Goal: Task Accomplishment & Management: Complete application form

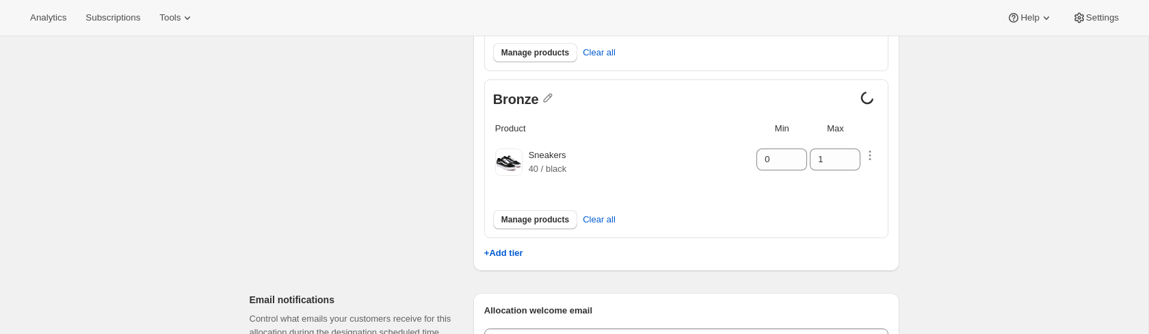
scroll to position [462, 0]
click at [513, 248] on p "+Add tier" at bounding box center [503, 251] width 39 height 10
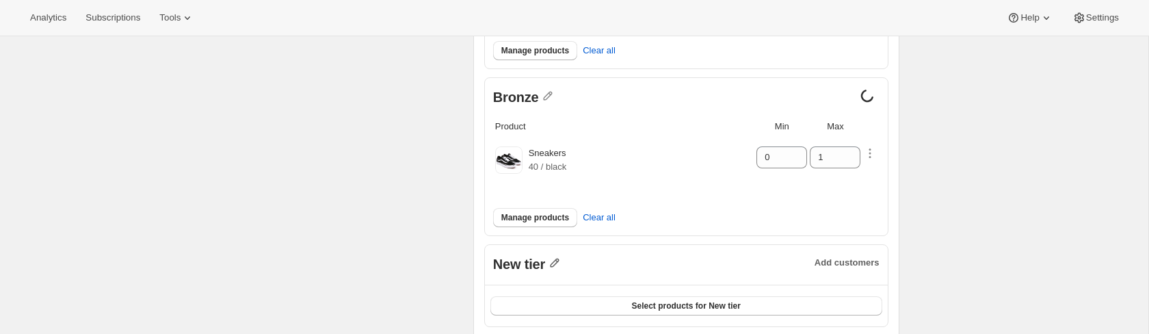
click at [555, 262] on icon "button" at bounding box center [555, 263] width 9 height 9
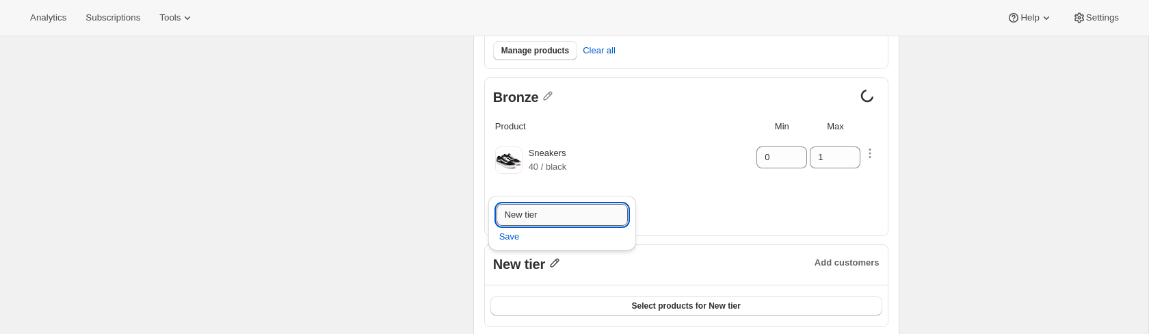
click at [575, 217] on input "New tier" at bounding box center [562, 215] width 131 height 22
type input "Paper"
click at [517, 237] on span "Save" at bounding box center [509, 237] width 21 height 14
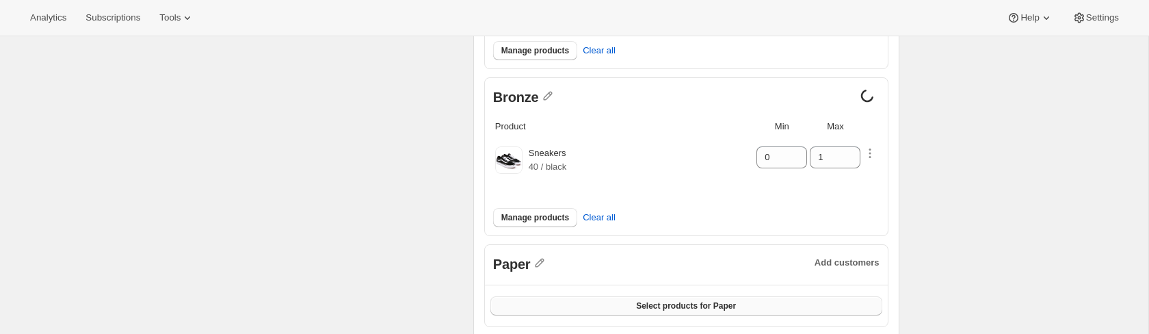
click at [718, 308] on button "Select products for Paper" at bounding box center [686, 305] width 392 height 19
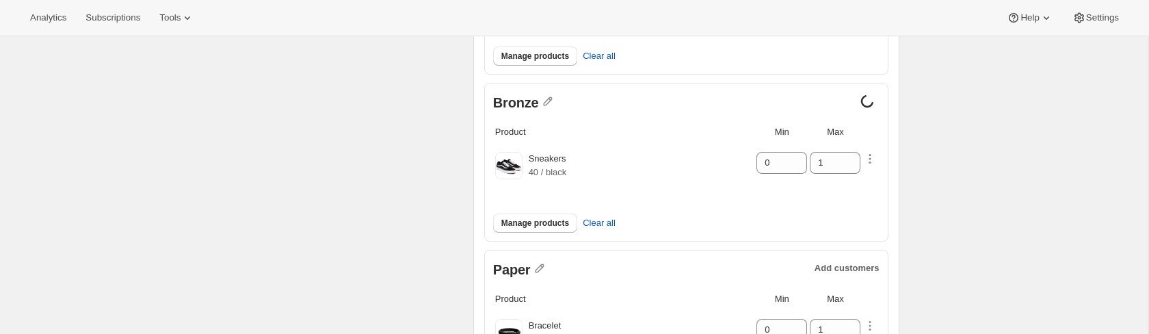
scroll to position [468, 0]
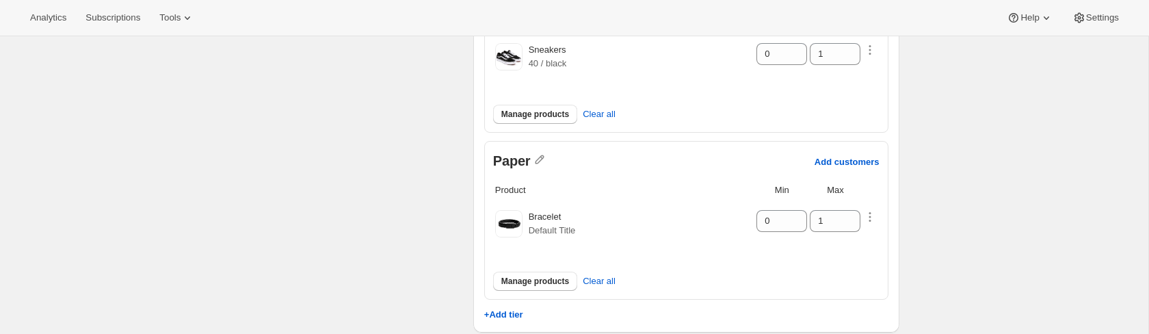
scroll to position [618, 0]
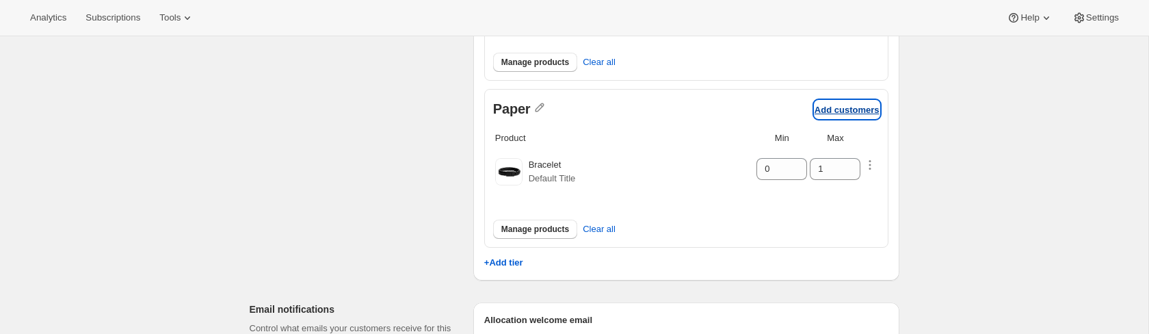
click at [843, 109] on p "Add customers" at bounding box center [847, 110] width 65 height 10
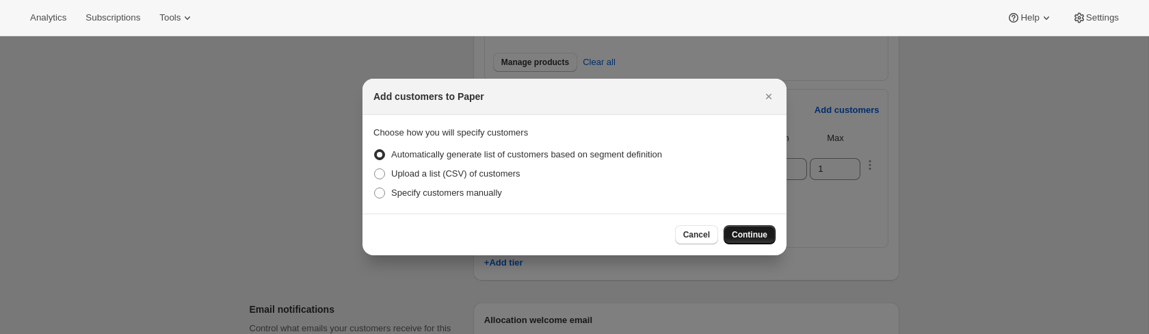
click at [751, 235] on span "Continue" at bounding box center [750, 234] width 36 height 11
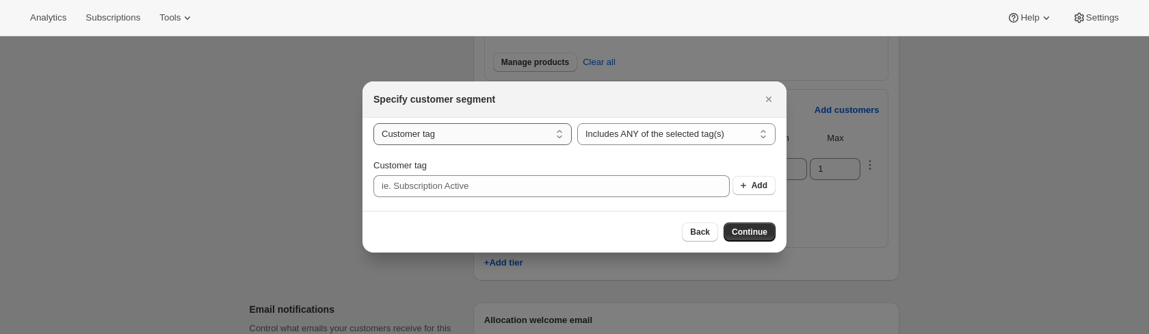
click at [558, 131] on select "Customer tag Subscription" at bounding box center [472, 134] width 198 height 22
select select "subscribesTo"
click at [373, 135] on select "Customer tag Subscription" at bounding box center [472, 134] width 198 height 22
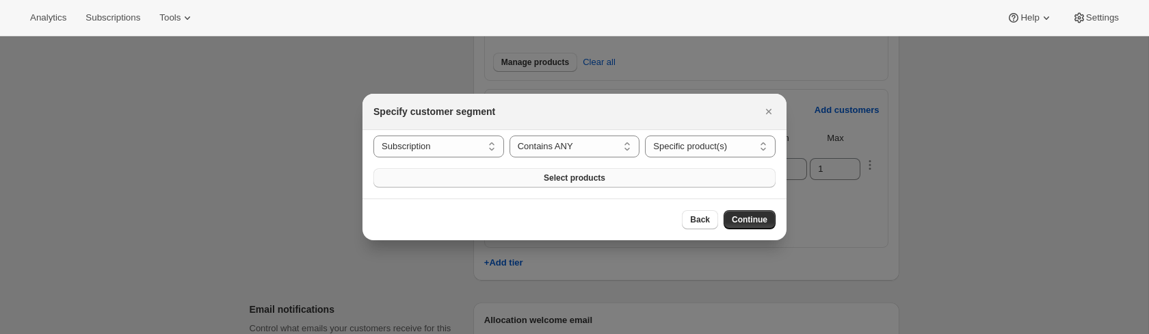
click at [629, 180] on button "Select products" at bounding box center [574, 177] width 402 height 19
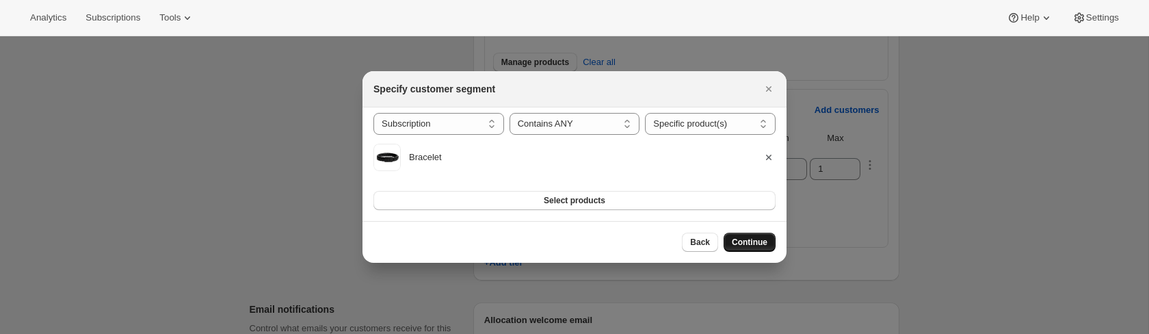
click at [741, 242] on span "Continue" at bounding box center [750, 242] width 36 height 11
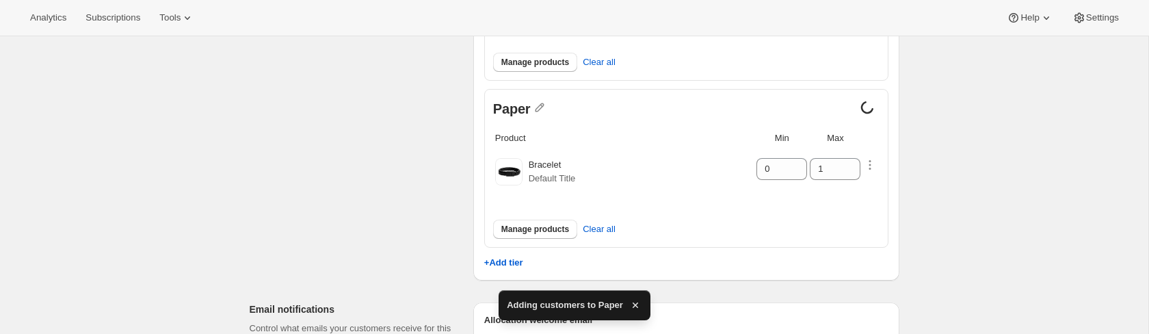
click at [637, 306] on icon "button" at bounding box center [635, 304] width 5 height 5
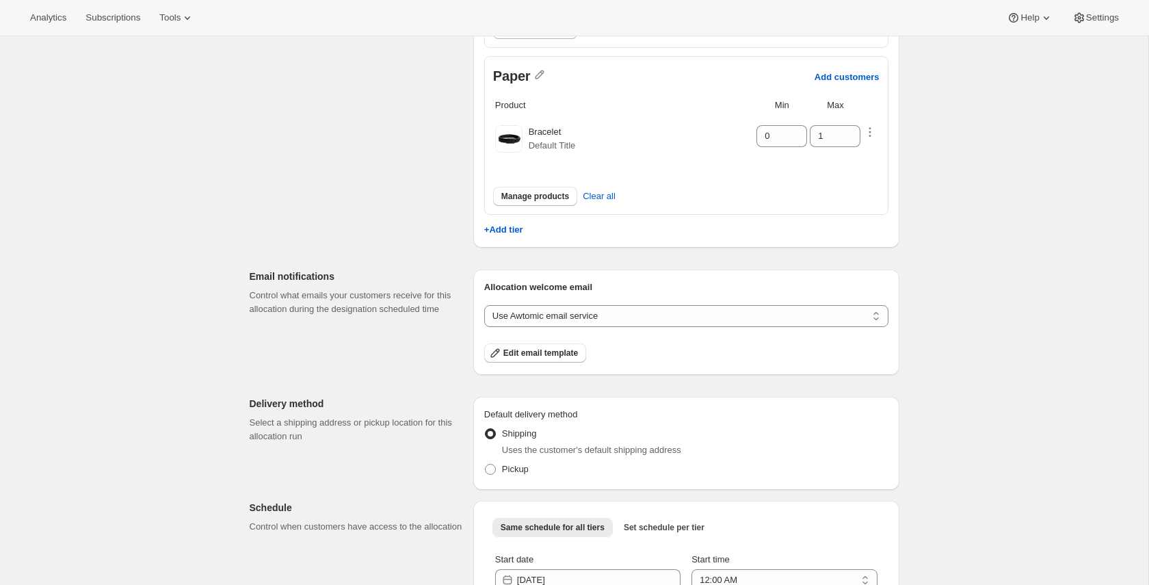
scroll to position [769, 0]
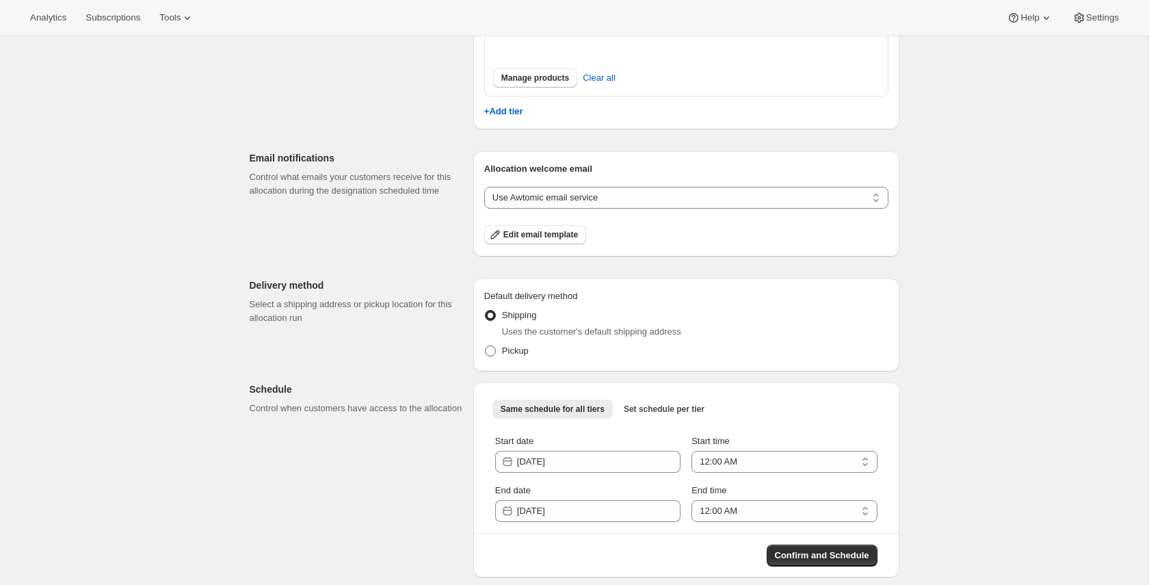
click at [522, 333] on span "Pickup" at bounding box center [515, 351] width 27 height 14
click at [486, 333] on input "Pickup" at bounding box center [485, 345] width 1 height 1
radio input "true"
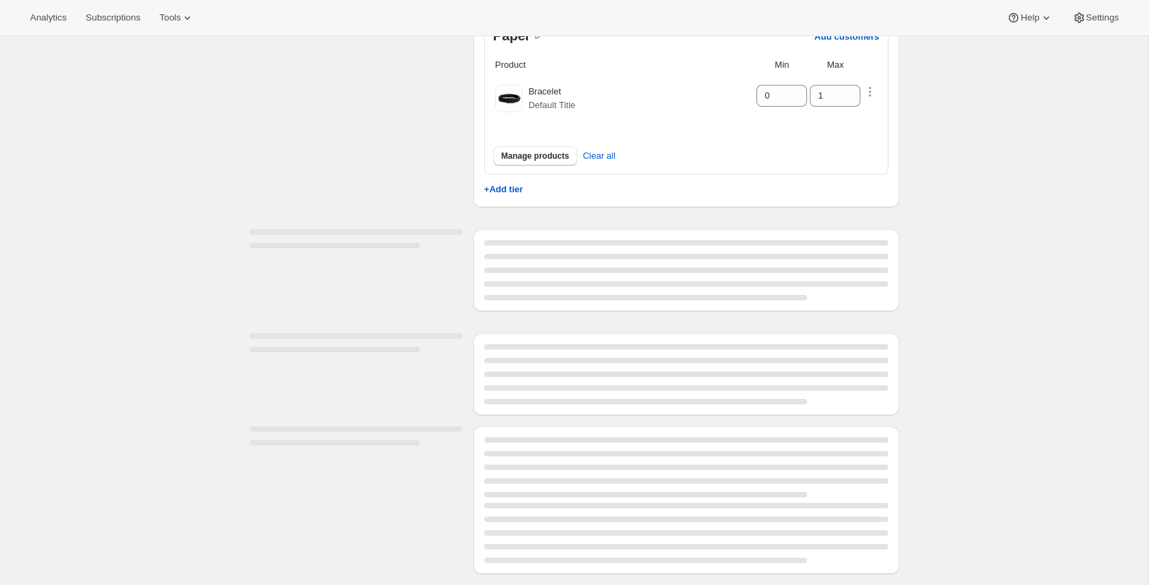
scroll to position [694, 0]
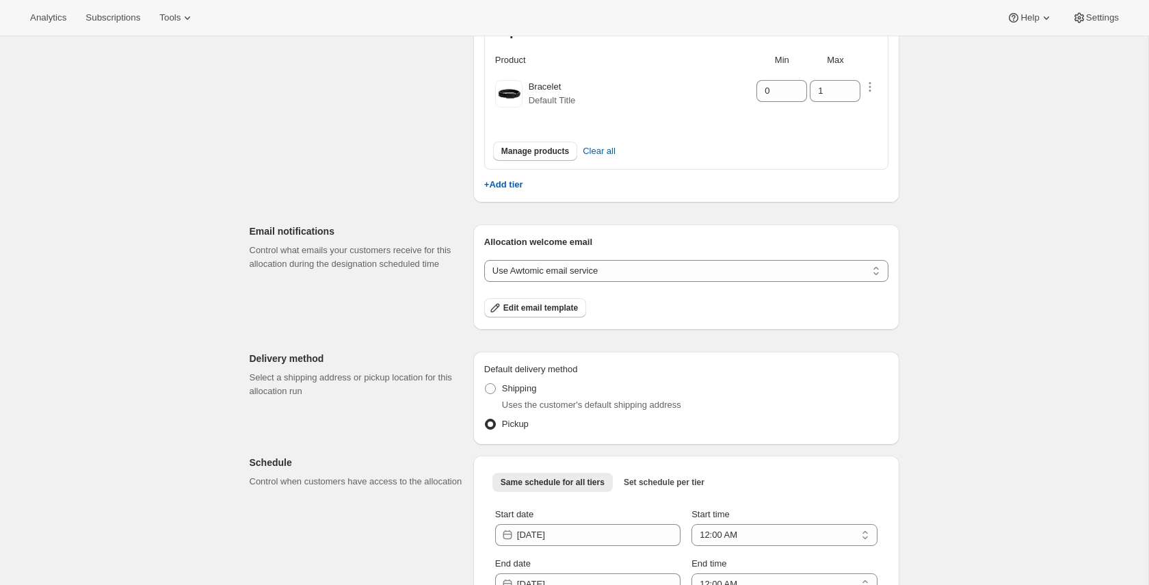
scroll to position [769, 0]
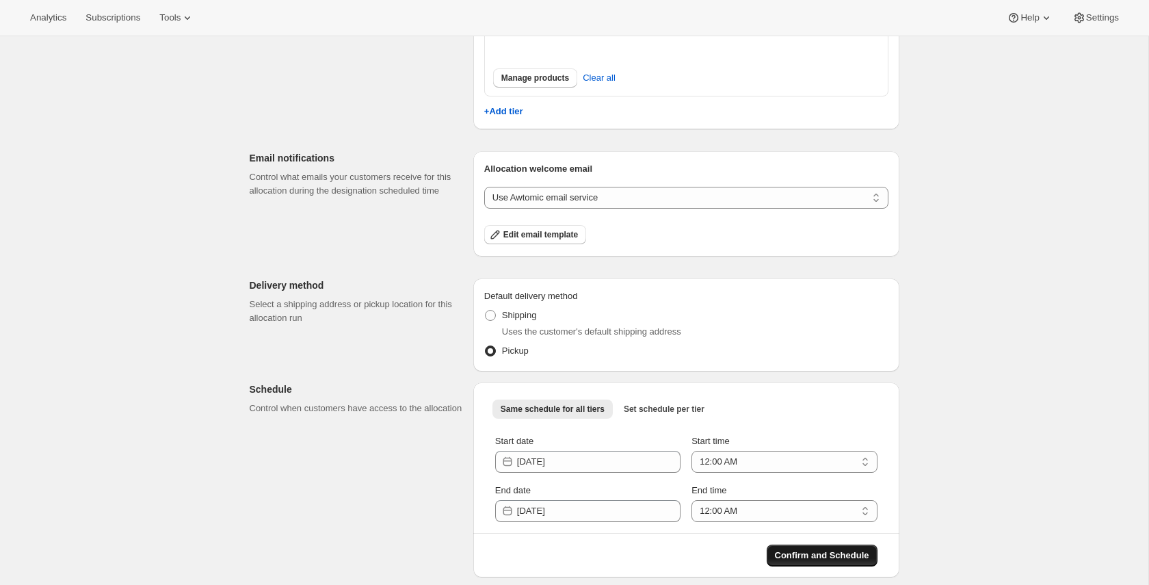
click at [803, 333] on span "Confirm and Schedule" at bounding box center [822, 556] width 94 height 14
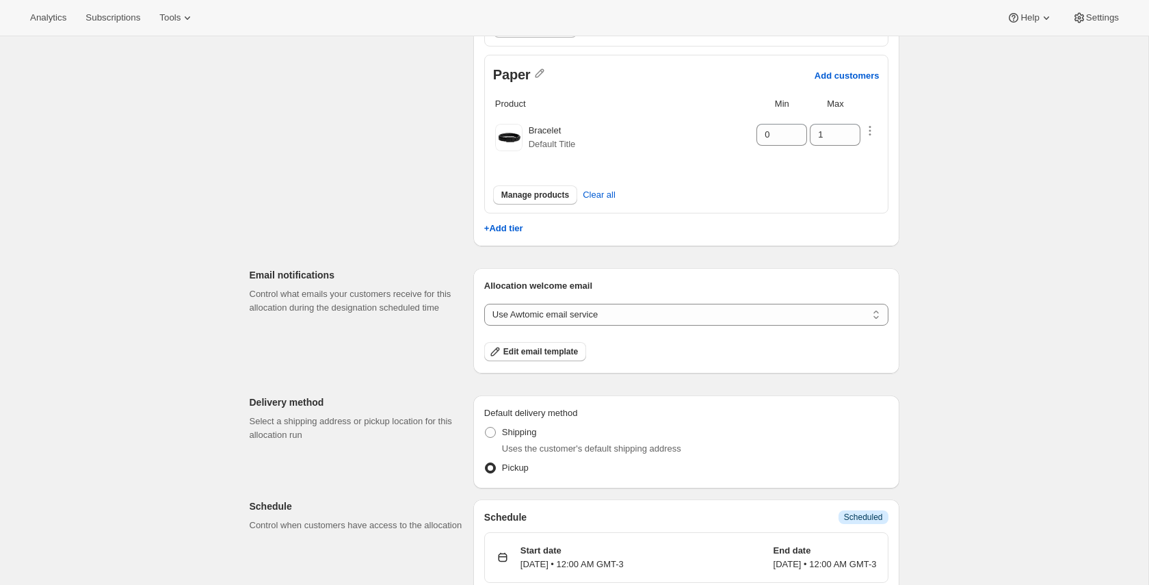
scroll to position [713, 0]
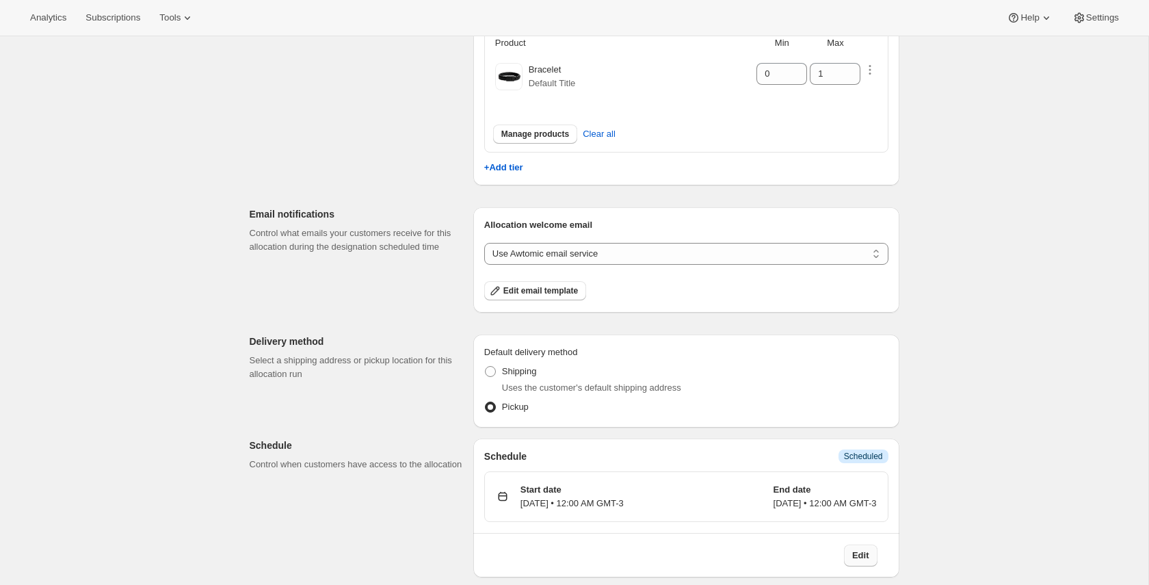
click at [858, 333] on button "Edit" at bounding box center [861, 555] width 34 height 22
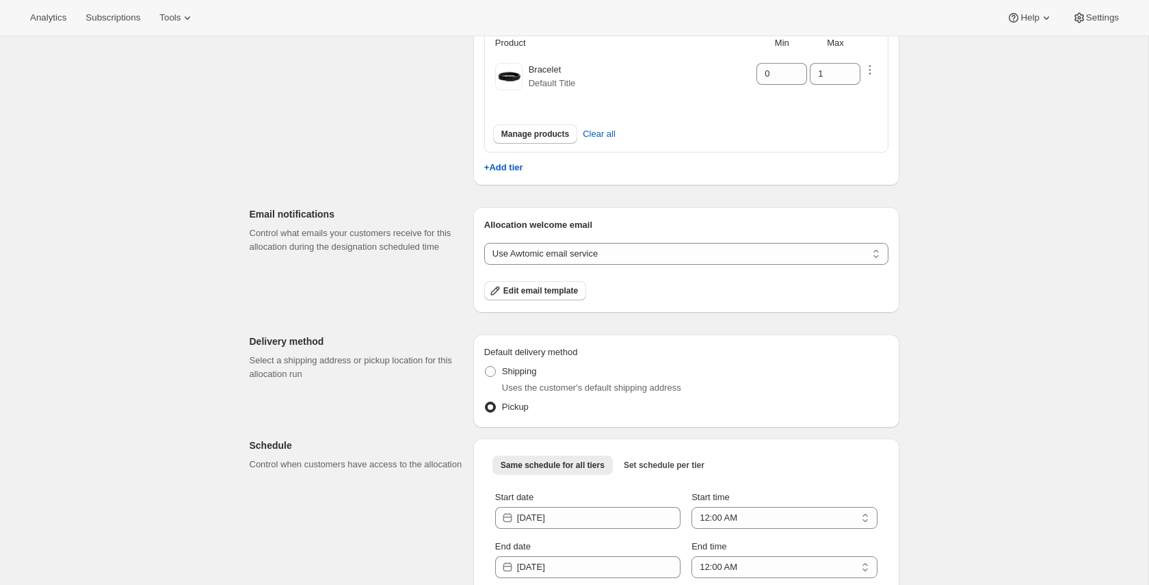
scroll to position [769, 0]
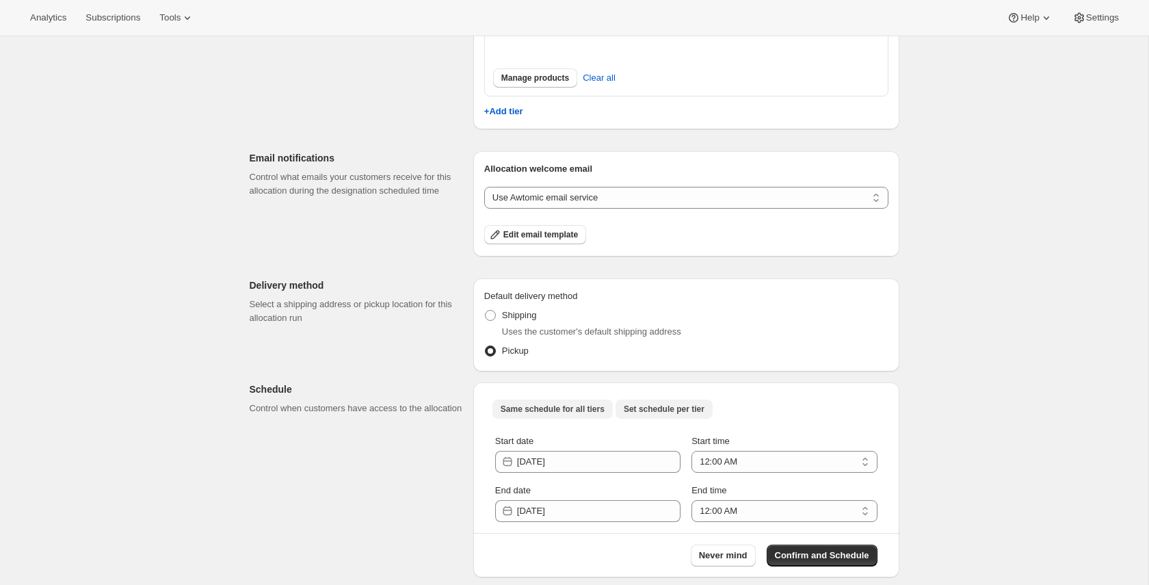
click at [672, 333] on button "Set schedule per tier" at bounding box center [664, 408] width 97 height 19
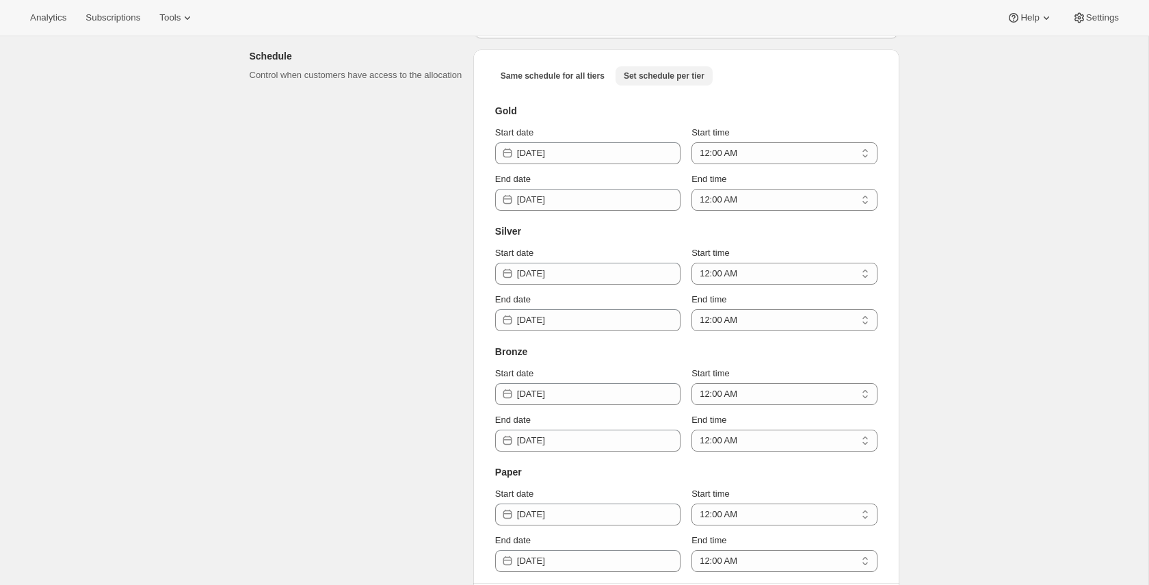
scroll to position [1152, 0]
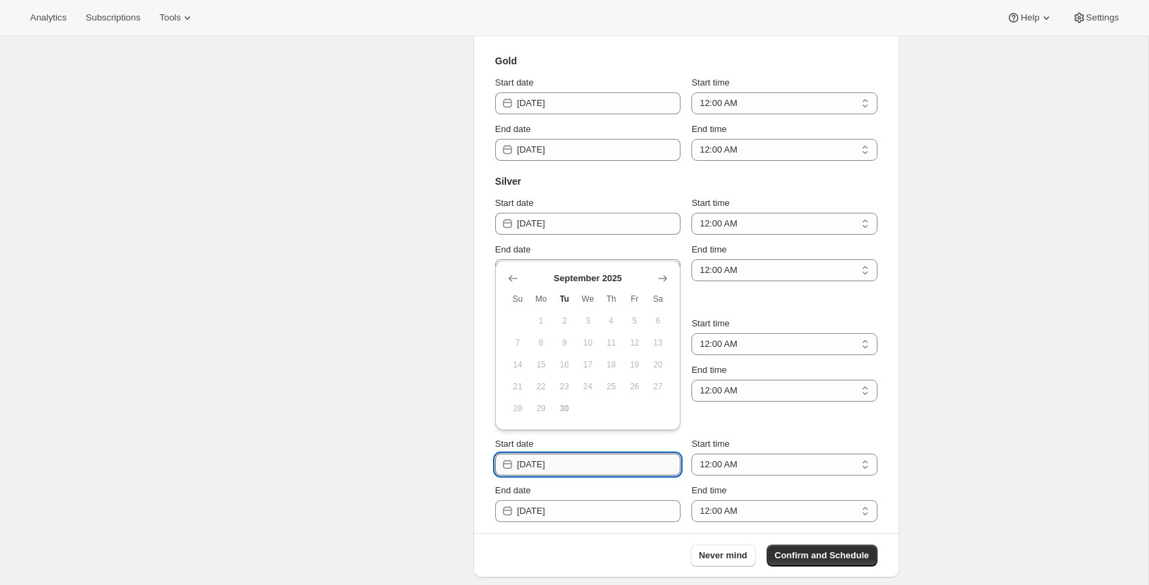
click at [592, 333] on input "[DATE]" at bounding box center [598, 465] width 163 height 22
click at [662, 280] on icon "Show next month, October 2025" at bounding box center [663, 279] width 14 height 14
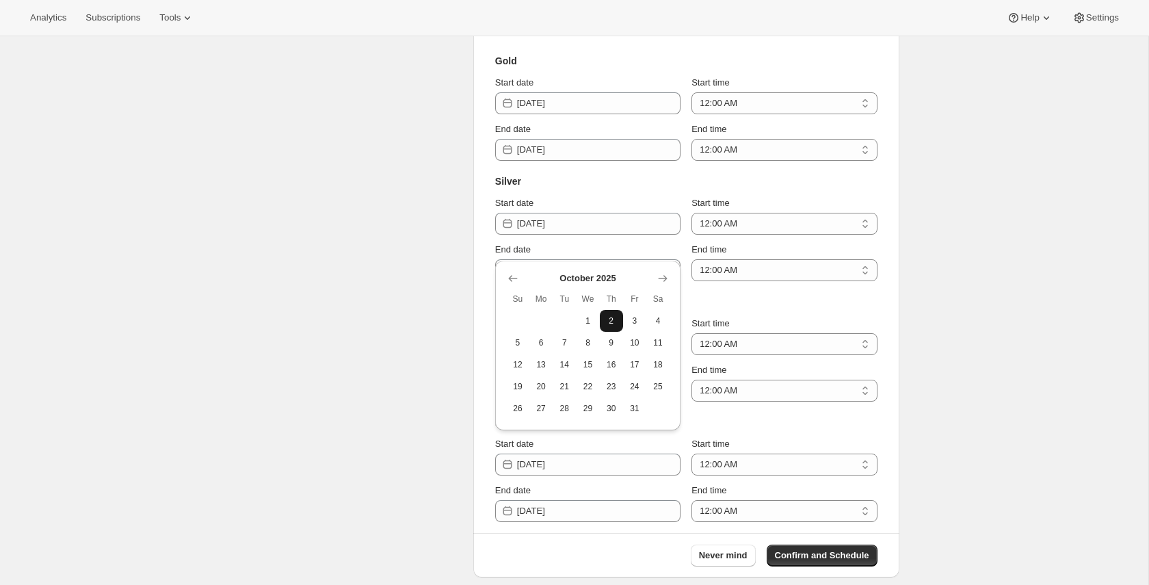
click at [608, 324] on span "2" at bounding box center [611, 320] width 12 height 11
type input "2025-10-02"
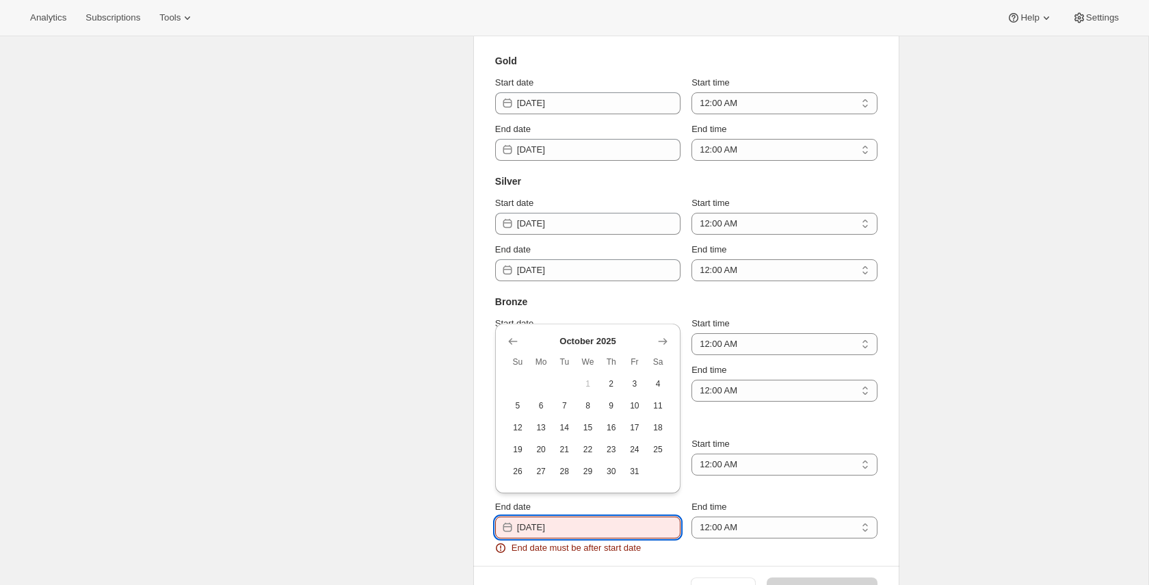
click at [575, 333] on input "[DATE]" at bounding box center [598, 527] width 163 height 22
click at [637, 333] on span "3" at bounding box center [635, 383] width 12 height 11
type input "2025-10-03"
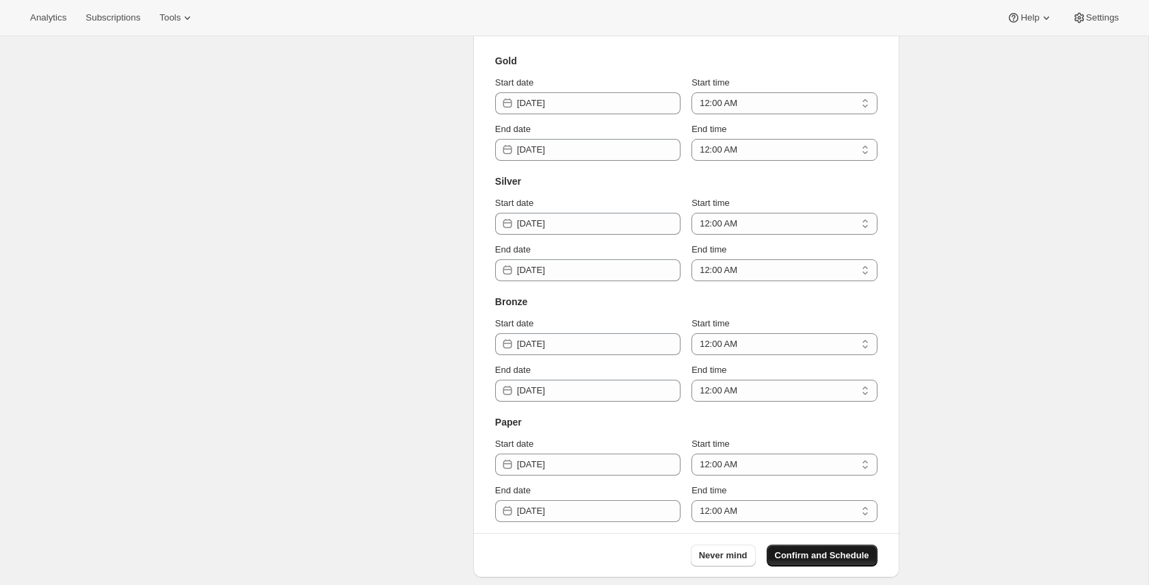
click at [805, 333] on span "Confirm and Schedule" at bounding box center [822, 556] width 94 height 14
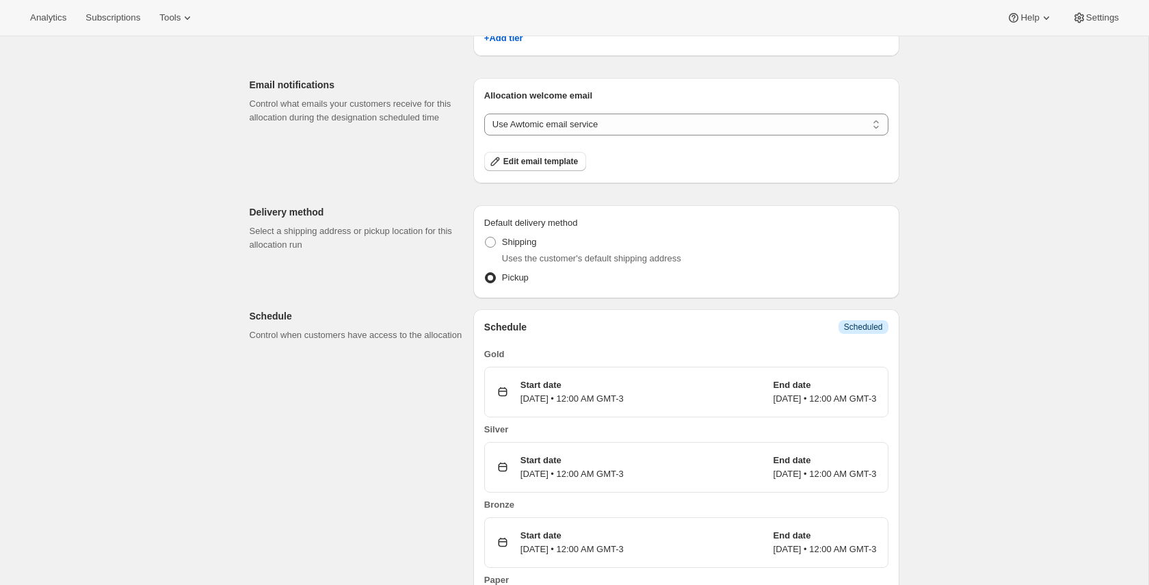
scroll to position [834, 0]
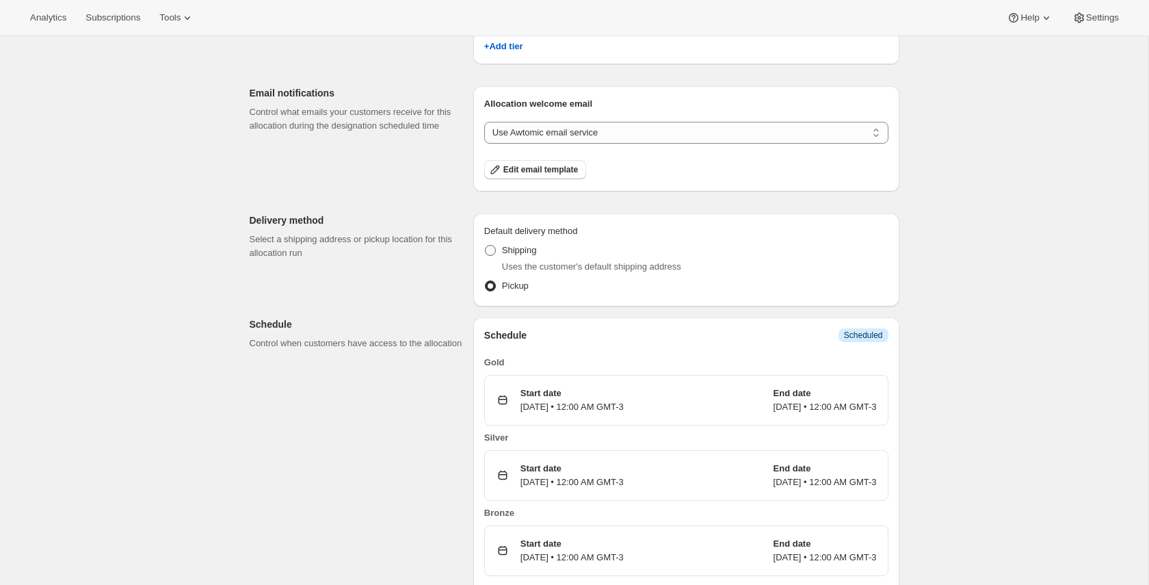
click at [529, 246] on span "Shipping" at bounding box center [519, 250] width 35 height 10
click at [486, 246] on input "Shipping" at bounding box center [485, 245] width 1 height 1
radio input "true"
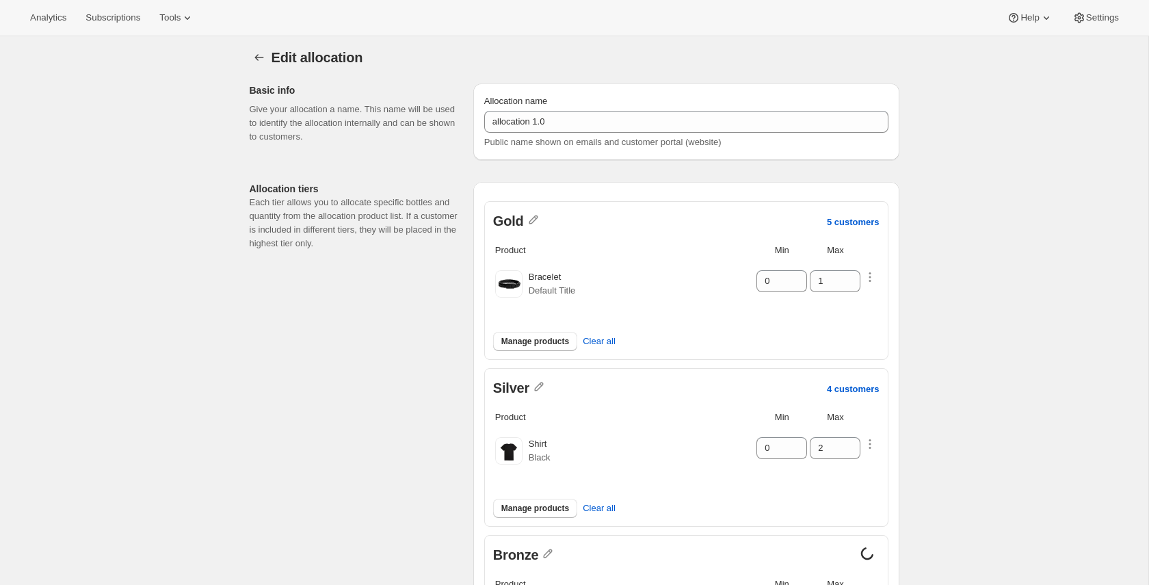
scroll to position [0, 0]
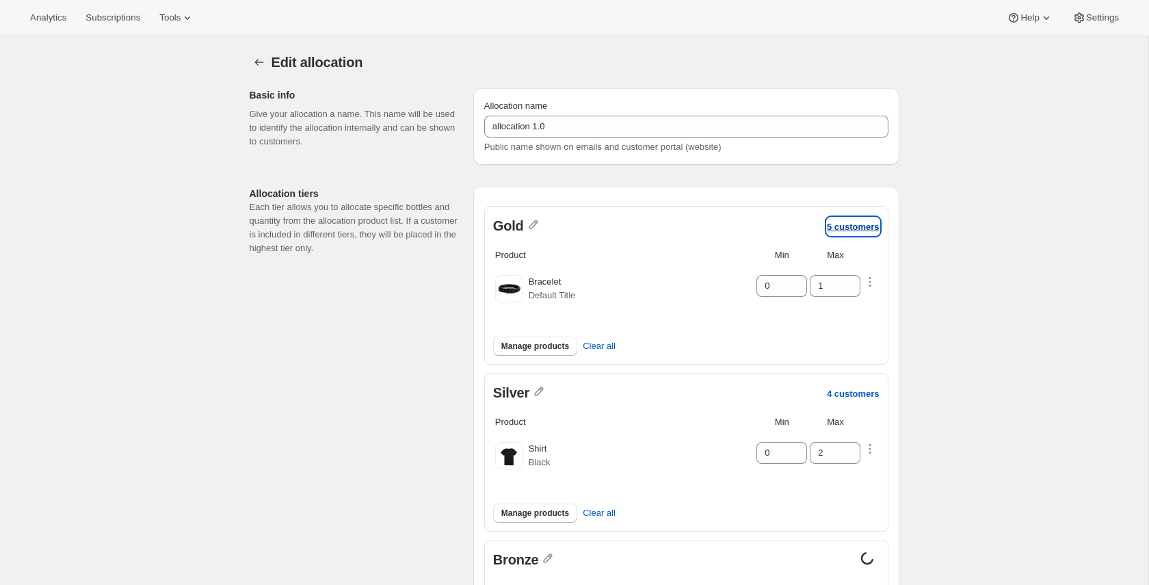
click at [865, 223] on p "5 customers" at bounding box center [853, 227] width 53 height 10
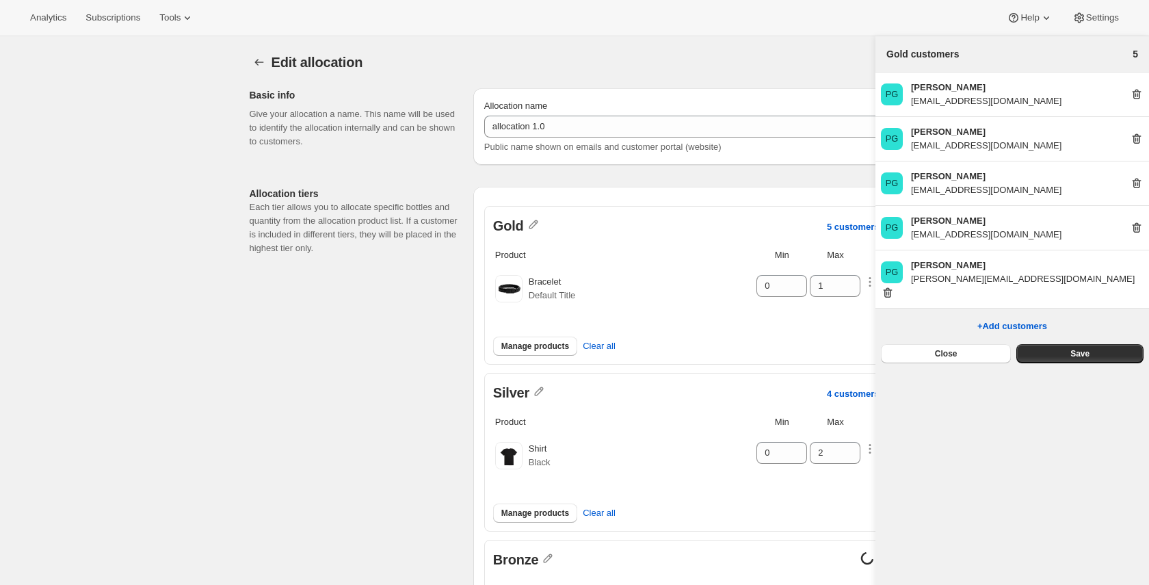
click at [1140, 187] on icon at bounding box center [1137, 183] width 14 height 14
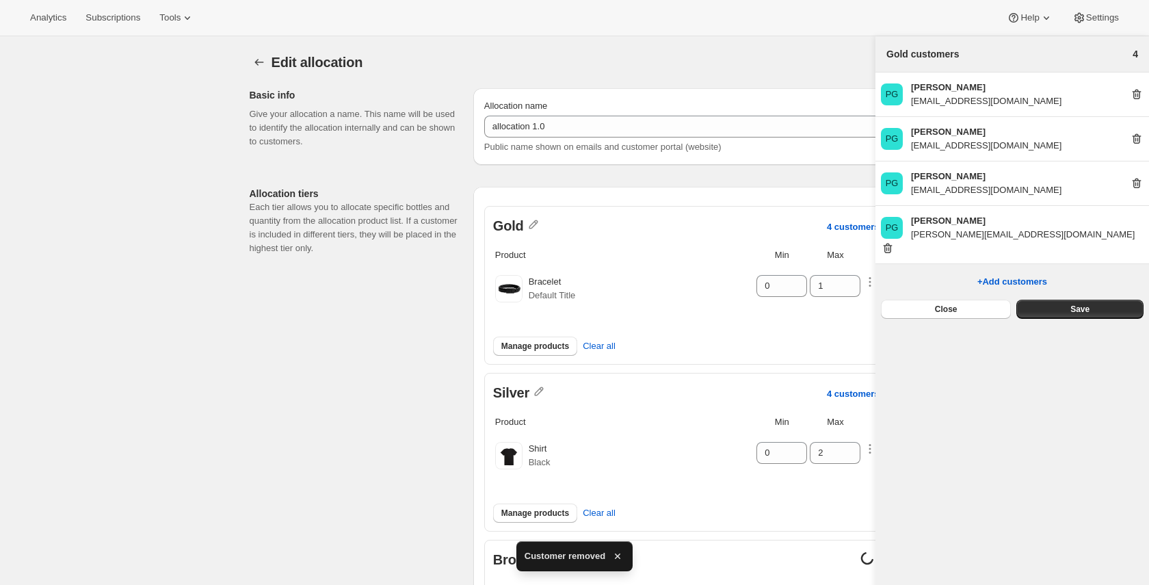
click at [1140, 185] on icon at bounding box center [1137, 184] width 9 height 10
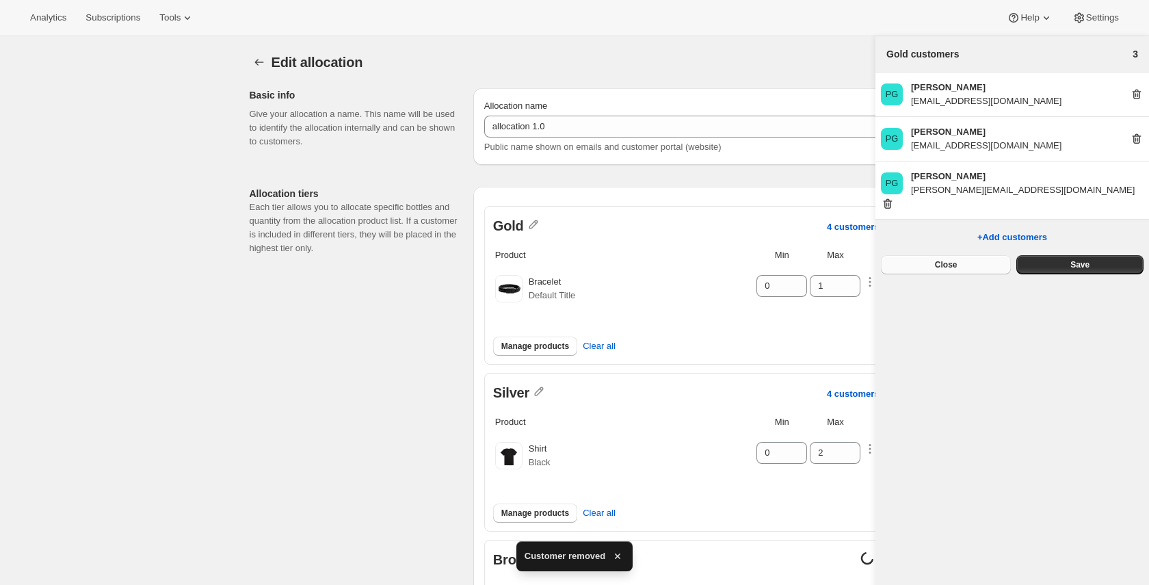
click at [969, 255] on button "Close" at bounding box center [946, 264] width 130 height 19
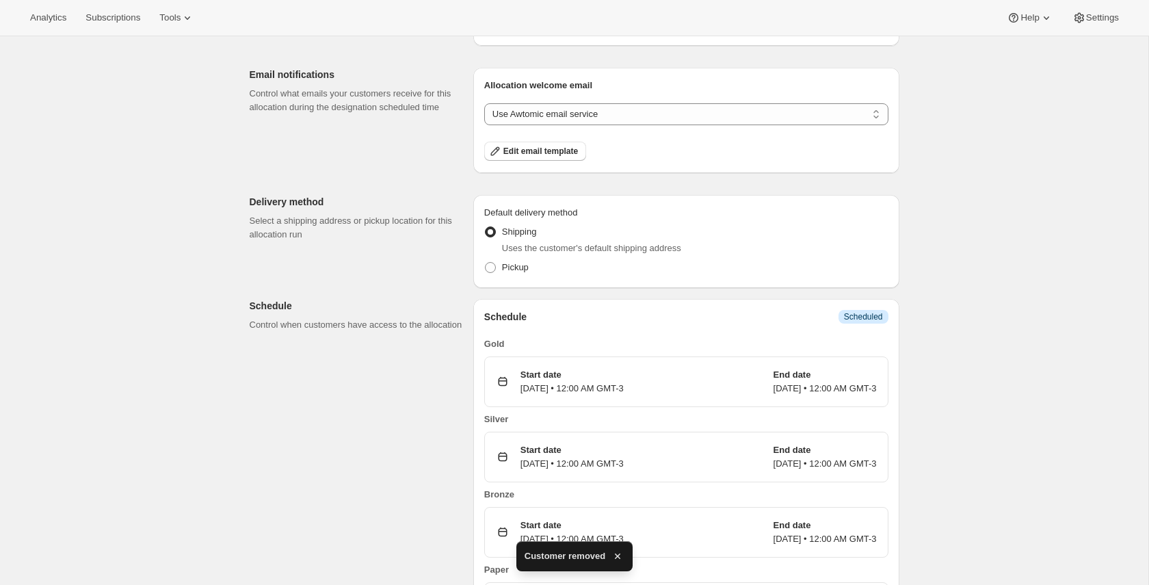
scroll to position [963, 0]
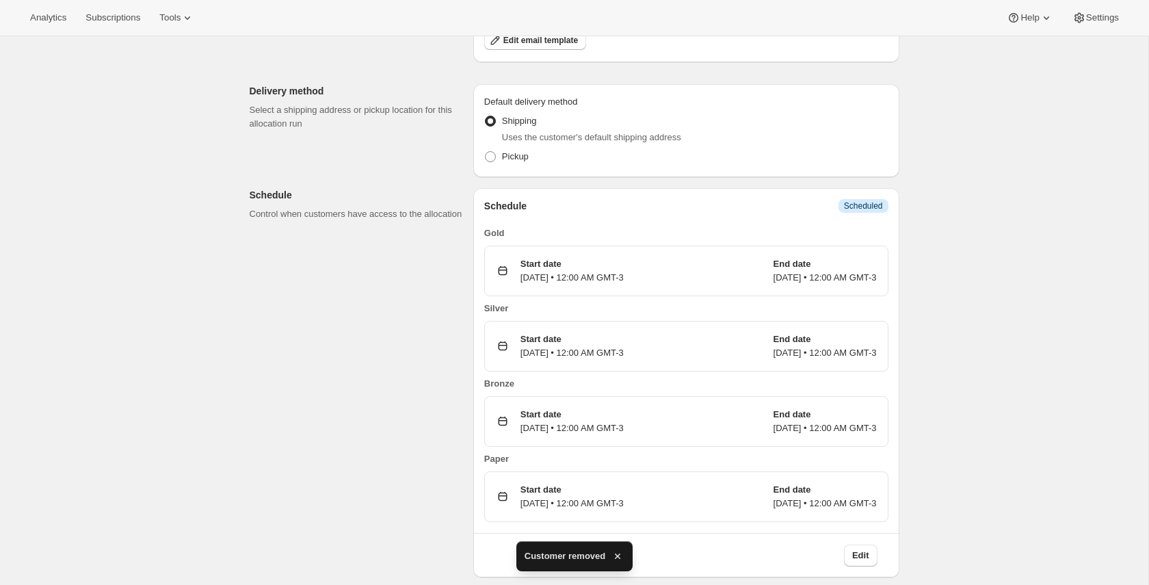
click at [620, 333] on icon "button" at bounding box center [618, 556] width 14 height 14
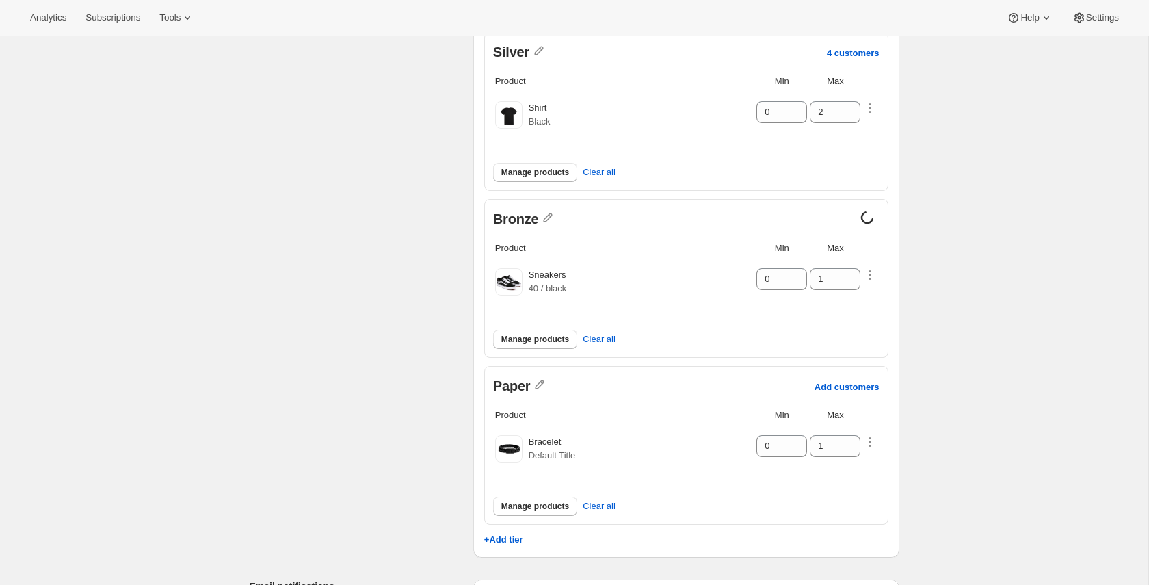
scroll to position [0, 0]
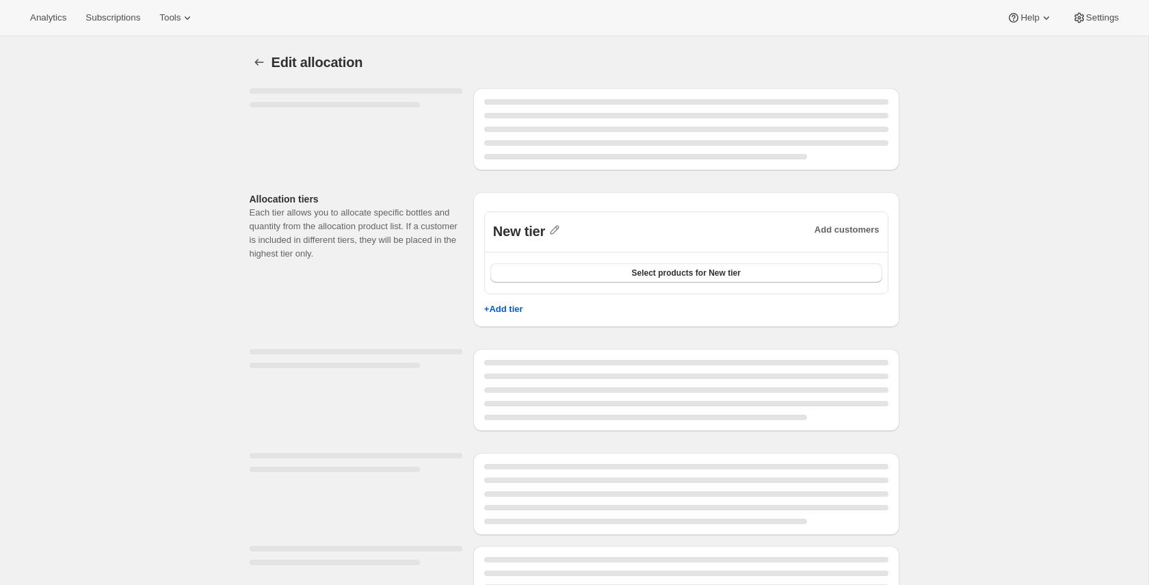
select select "12:00"
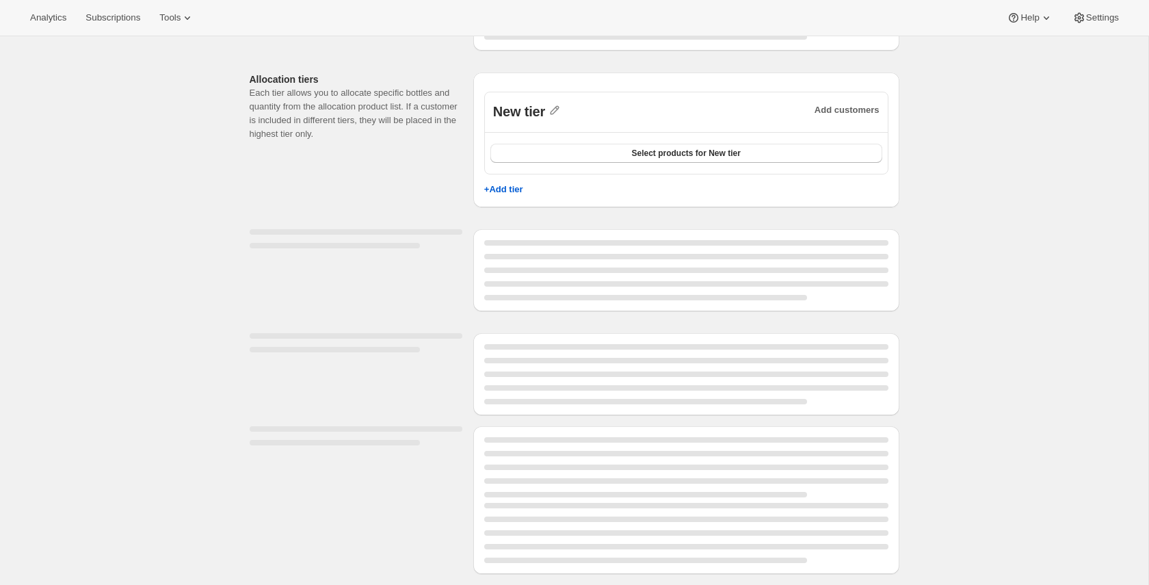
scroll to position [119, 0]
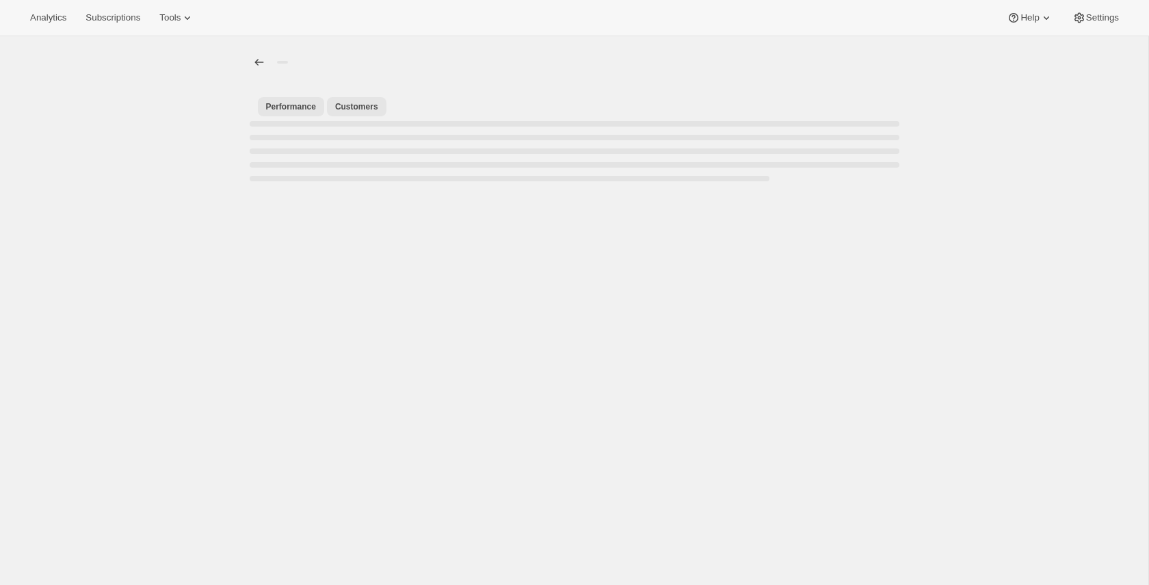
click at [347, 109] on span "Customers" at bounding box center [356, 106] width 43 height 11
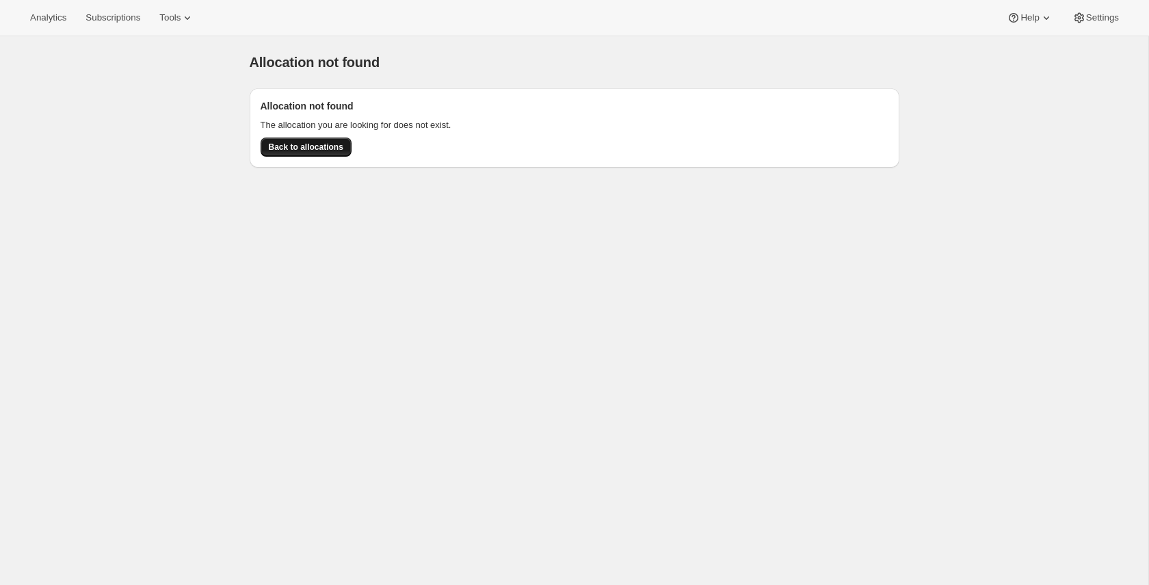
click at [334, 151] on span "Back to allocations" at bounding box center [306, 147] width 75 height 11
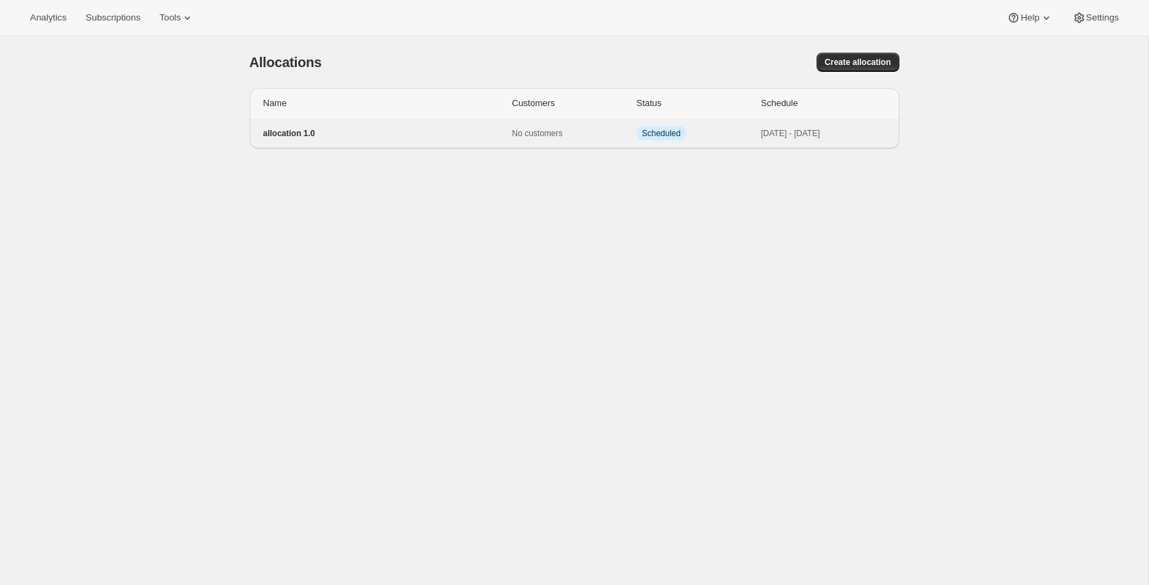
click at [341, 143] on div "allocation 1.0 No customers Info Scheduled Oct 1, 2025 - Oct 3, 2025" at bounding box center [575, 133] width 650 height 30
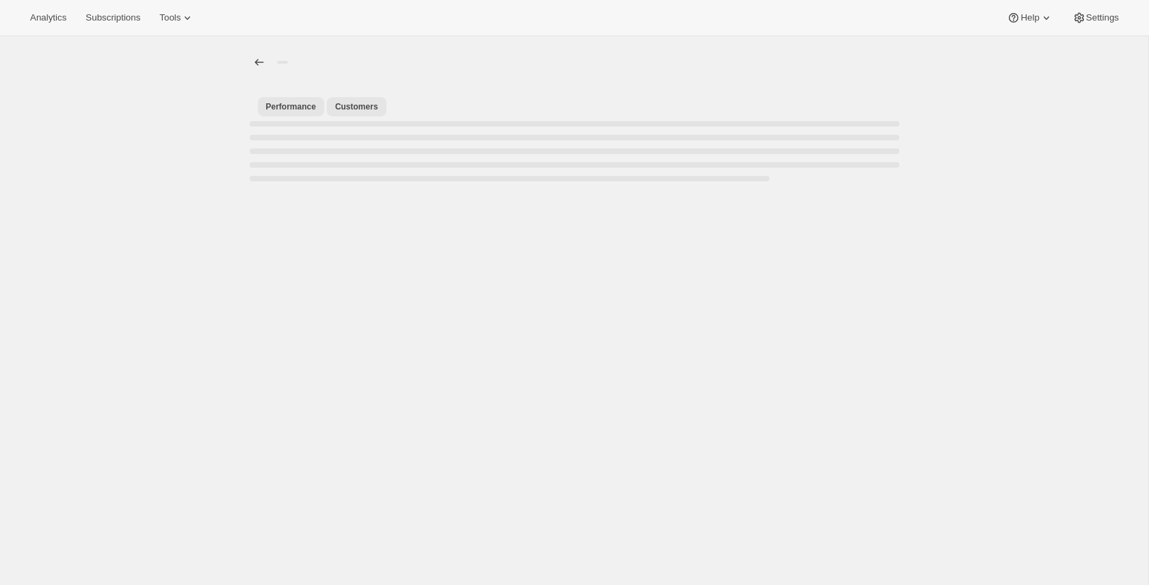
click at [346, 109] on span "Customers" at bounding box center [356, 106] width 43 height 11
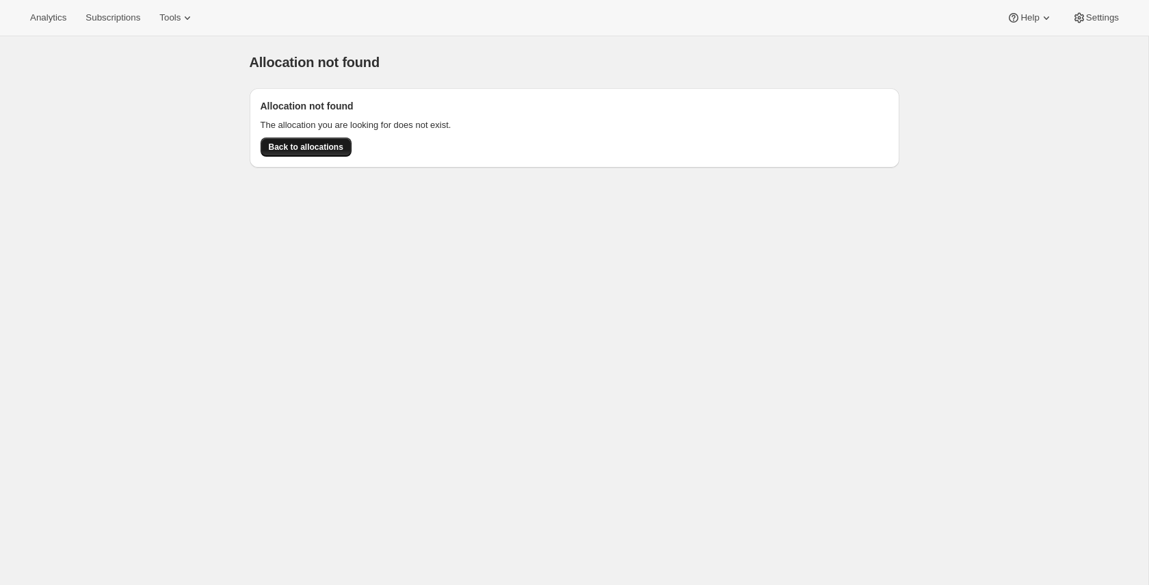
click at [326, 153] on button "Back to allocations" at bounding box center [306, 146] width 91 height 19
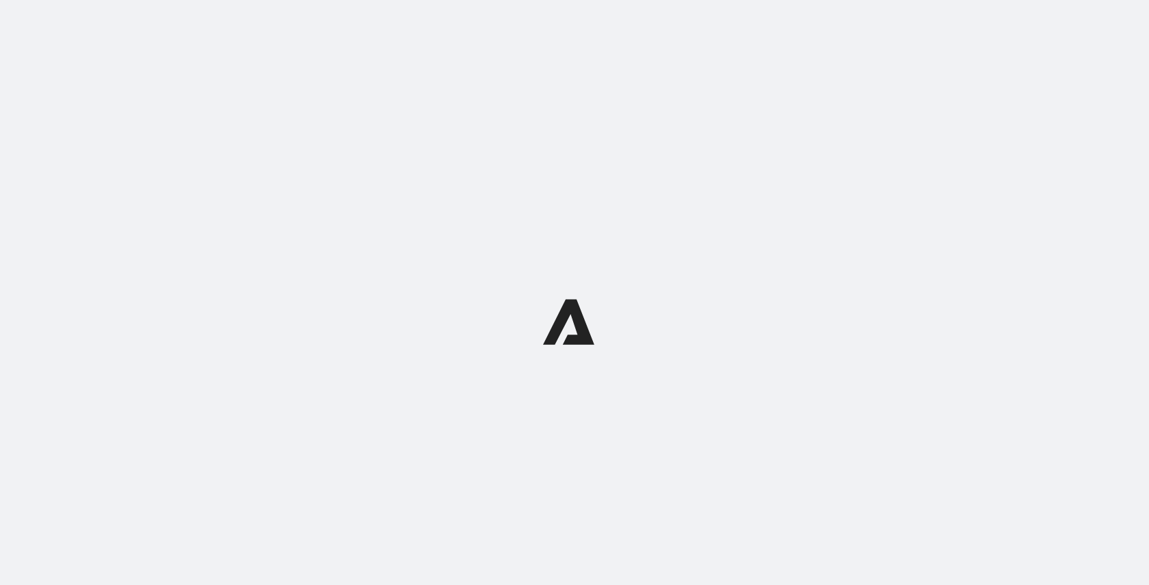
select select "12:00"
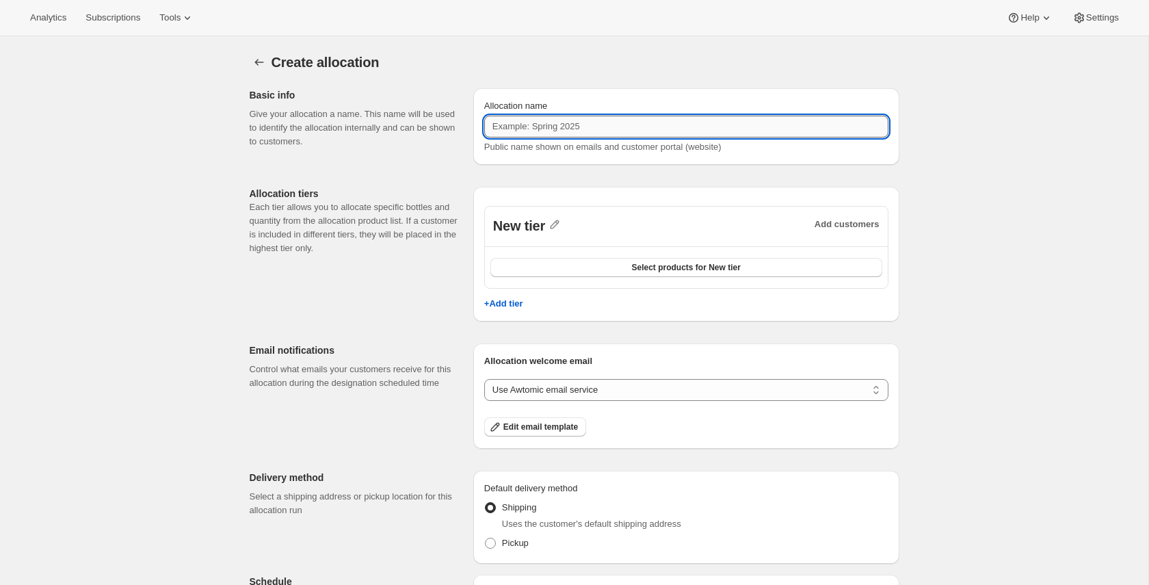
click at [610, 127] on input "Allocation name" at bounding box center [686, 127] width 404 height 22
type input "myAlloc"
type input "allocation 1.1"
click at [1017, 215] on div "Create allocation. This page is ready Create allocation Basic info Give your al…" at bounding box center [574, 408] width 1148 height 744
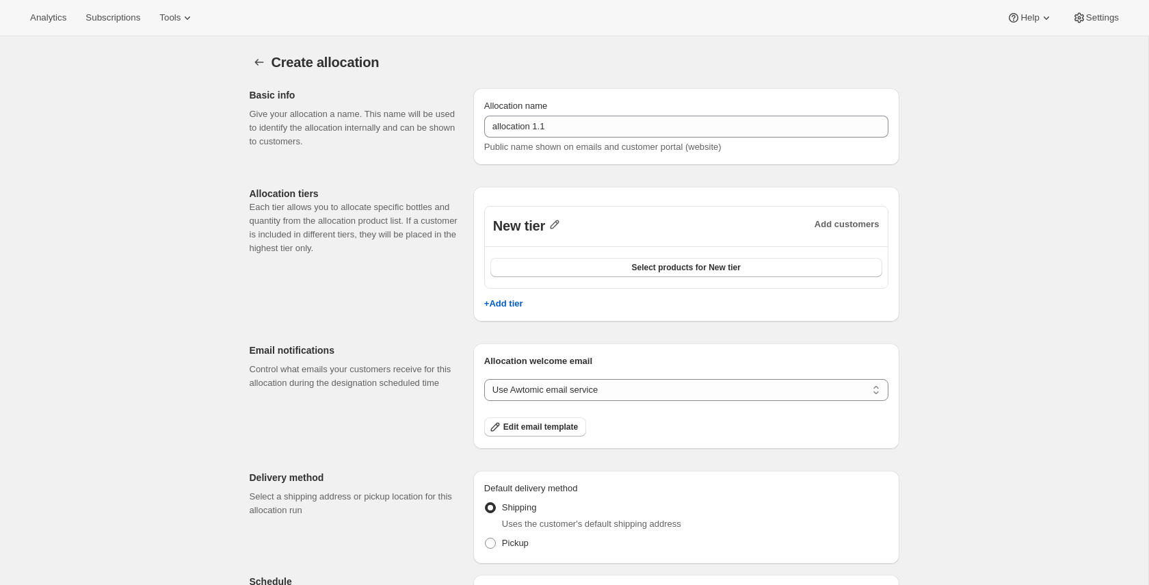
click at [556, 226] on icon "button" at bounding box center [555, 225] width 14 height 14
click at [582, 252] on input "New tier" at bounding box center [562, 254] width 131 height 22
type input "Gold"
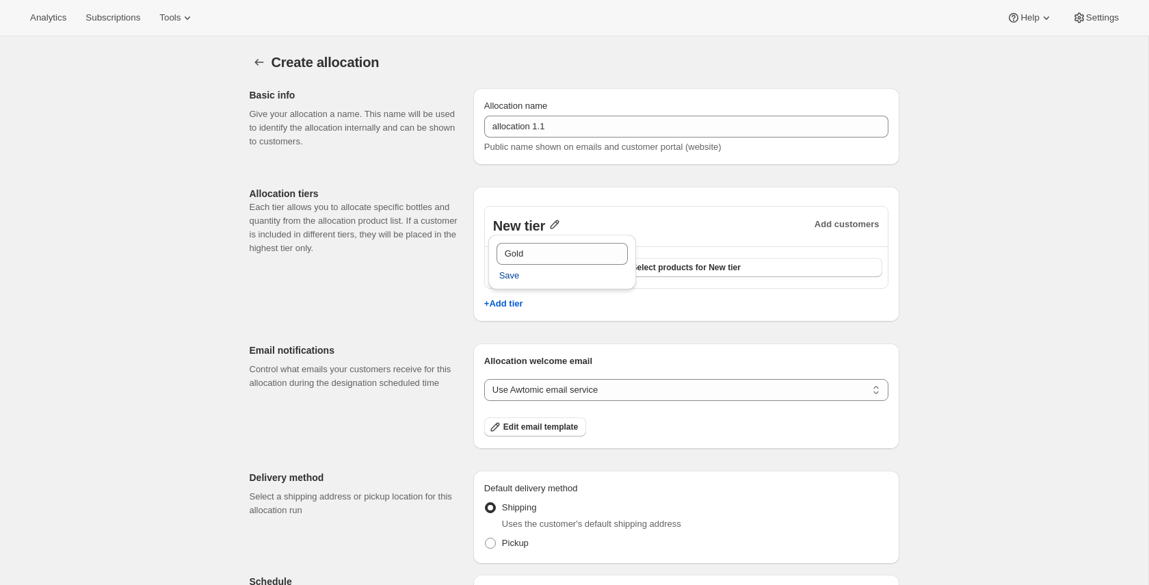
click at [517, 275] on span "Save" at bounding box center [509, 276] width 21 height 14
click at [596, 272] on button "Select products for Gold" at bounding box center [686, 267] width 392 height 19
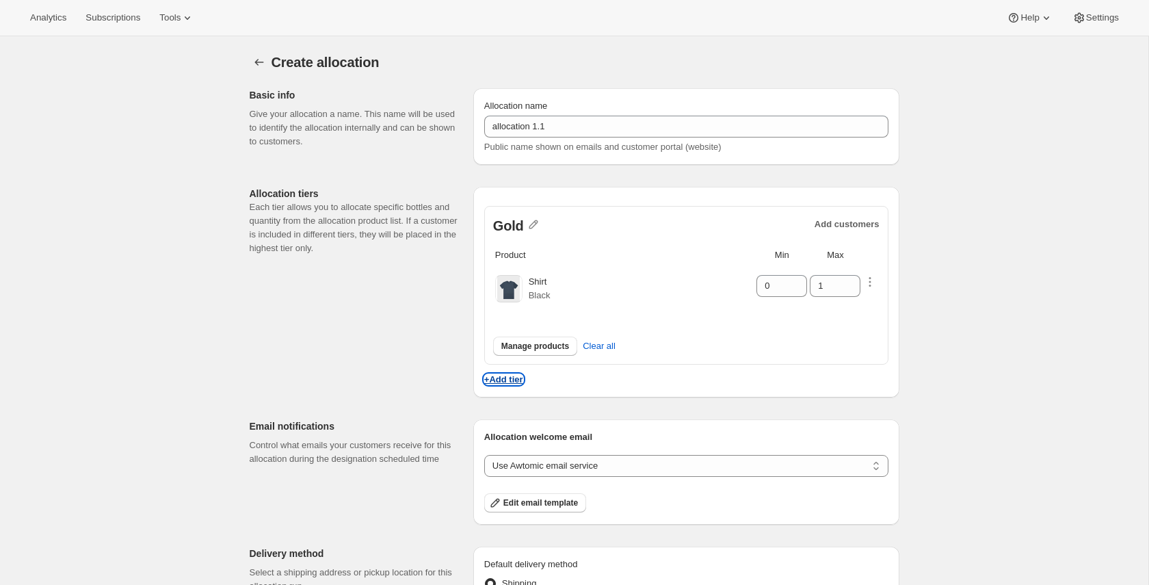
click at [518, 378] on p "+Add tier" at bounding box center [503, 379] width 39 height 10
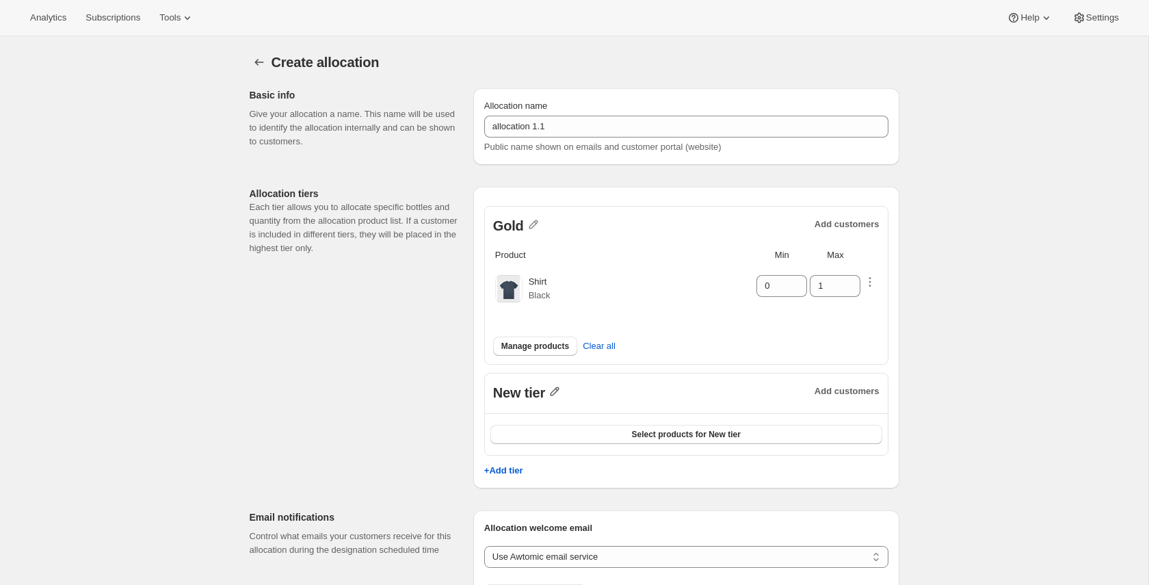
click at [559, 393] on icon "button" at bounding box center [555, 391] width 14 height 14
click at [575, 414] on input "New tier" at bounding box center [562, 420] width 131 height 22
type input "Silver"
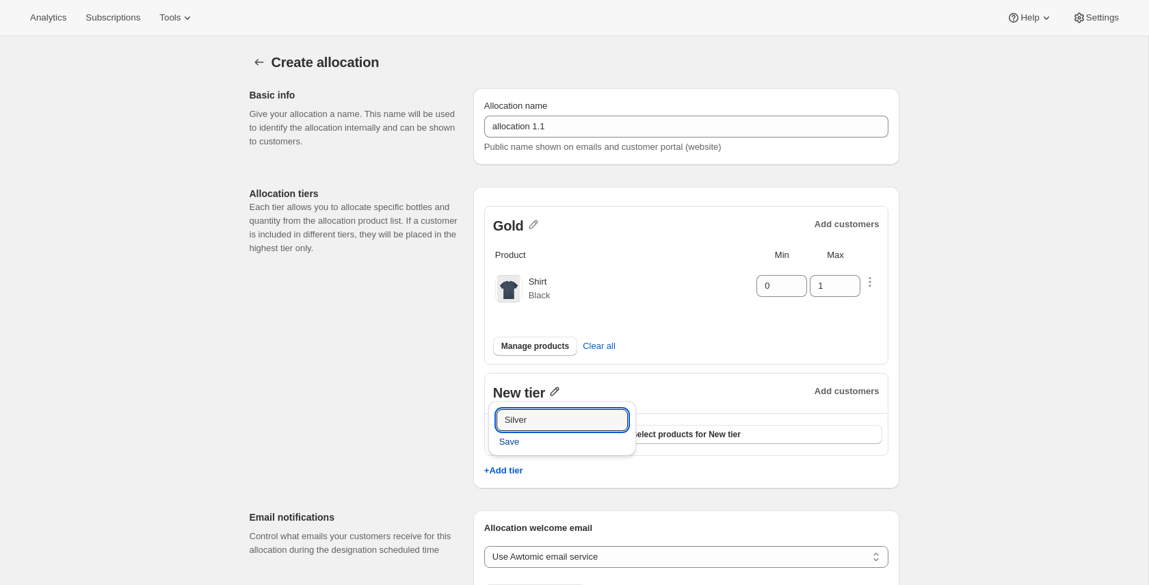
click at [516, 445] on span "Save" at bounding box center [509, 442] width 21 height 14
click at [612, 436] on button "Select products for Silver" at bounding box center [686, 434] width 392 height 19
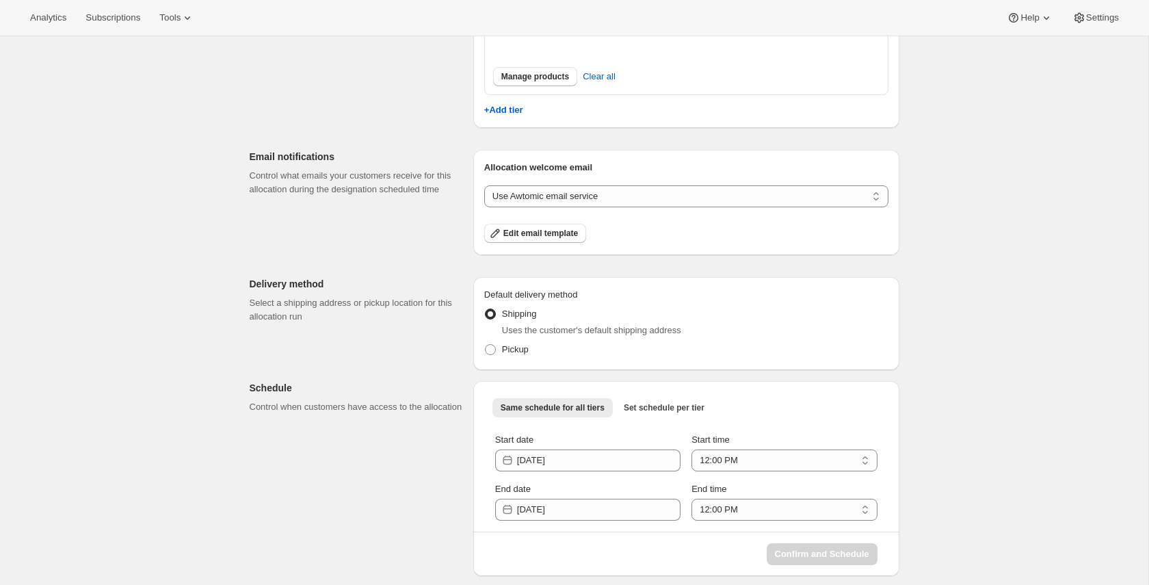
scroll to position [361, 0]
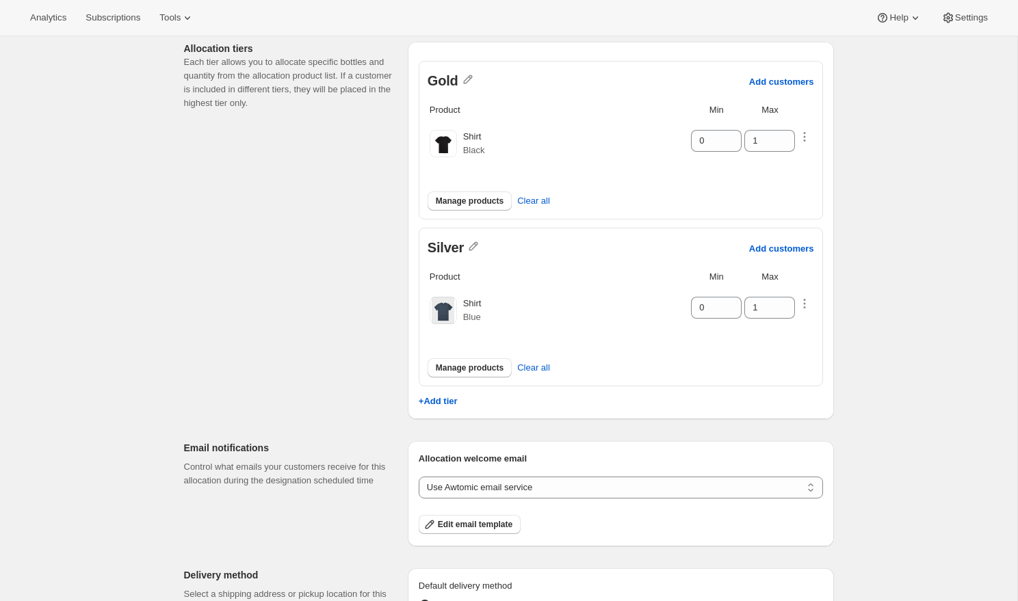
scroll to position [142, 0]
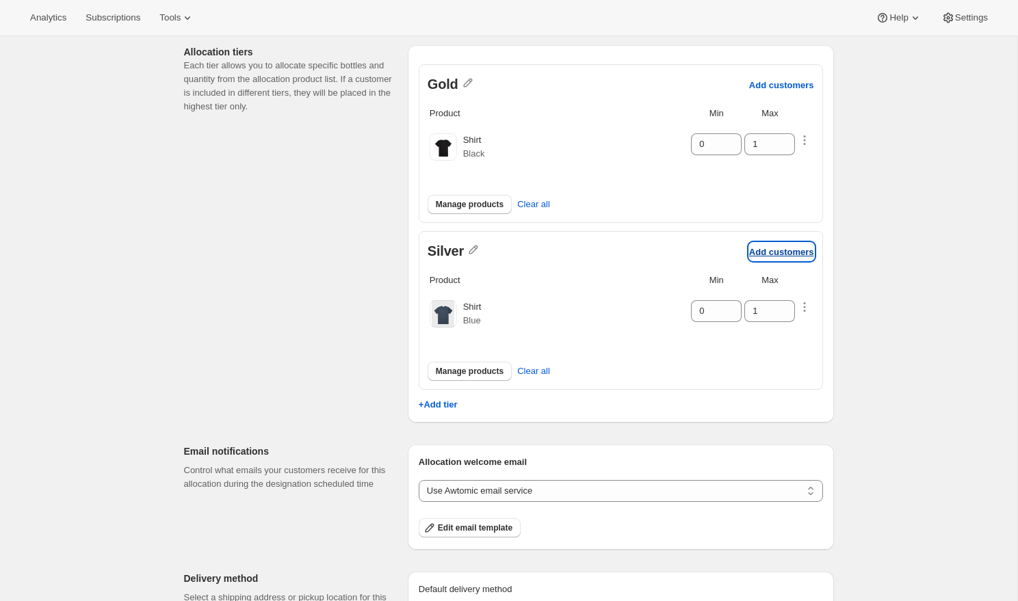
click at [804, 247] on p "Add customers" at bounding box center [781, 252] width 65 height 10
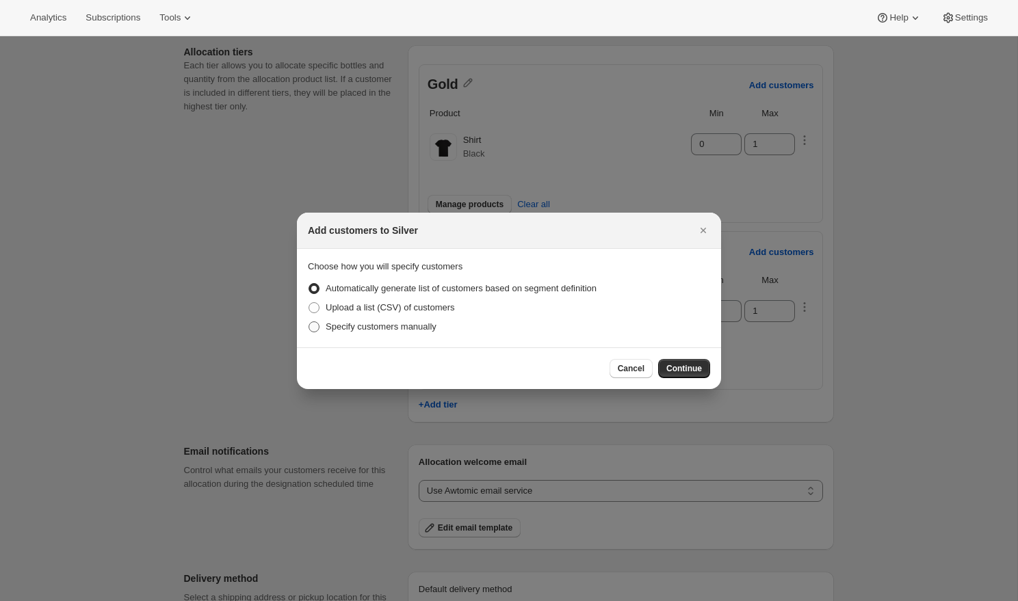
click at [431, 327] on span "Specify customers manually" at bounding box center [381, 326] width 111 height 10
click at [309, 322] on input "Specify customers manually" at bounding box center [308, 321] width 1 height 1
click at [686, 369] on span "Continue" at bounding box center [684, 368] width 36 height 11
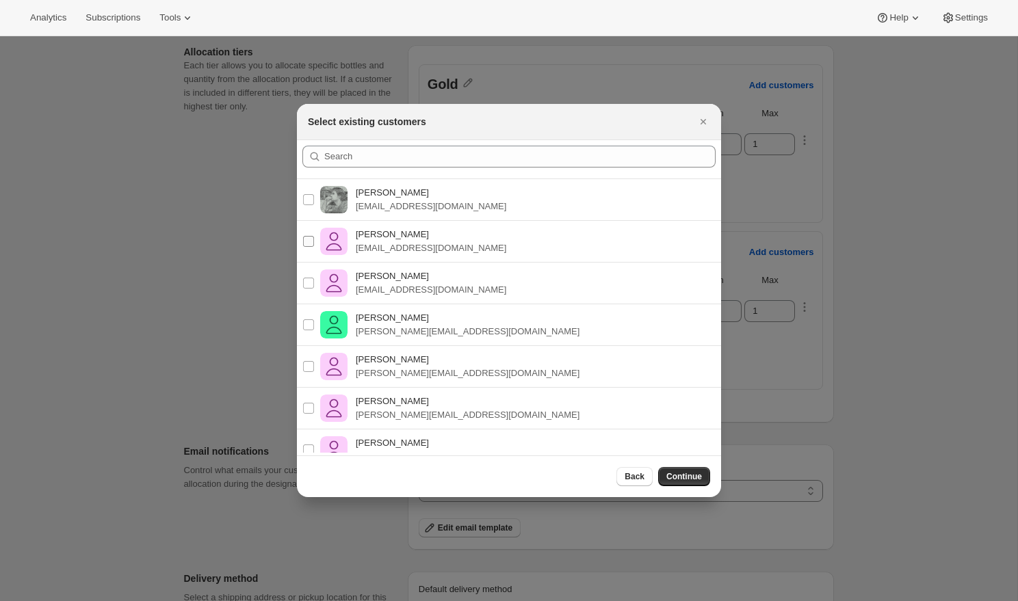
click at [406, 239] on p "Pablo Gumilla" at bounding box center [431, 235] width 150 height 14
click at [314, 239] on input "Pablo Gumilla pablo.gumilla+sub@gmail.com" at bounding box center [308, 241] width 11 height 11
checkbox input "true"
click at [380, 195] on p "Pablo Gumilla" at bounding box center [431, 193] width 150 height 14
click at [314, 195] on input "Pablo Gumilla pablo.gumilla@gmail.com" at bounding box center [308, 199] width 11 height 11
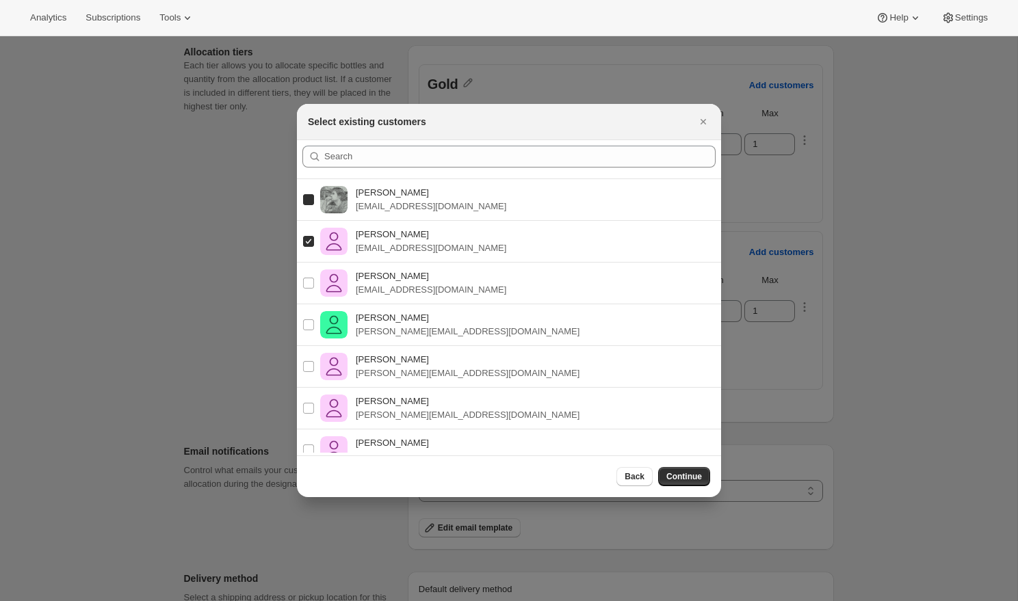
checkbox input "true"
click at [395, 283] on p "pablo.gumilla+shoes@gmail.com" at bounding box center [431, 290] width 150 height 14
click at [314, 283] on input "Pablo Gumilla pablo.gumilla+shoes@gmail.com" at bounding box center [308, 283] width 11 height 11
checkbox input "true"
click at [688, 473] on span "Continue" at bounding box center [684, 476] width 36 height 11
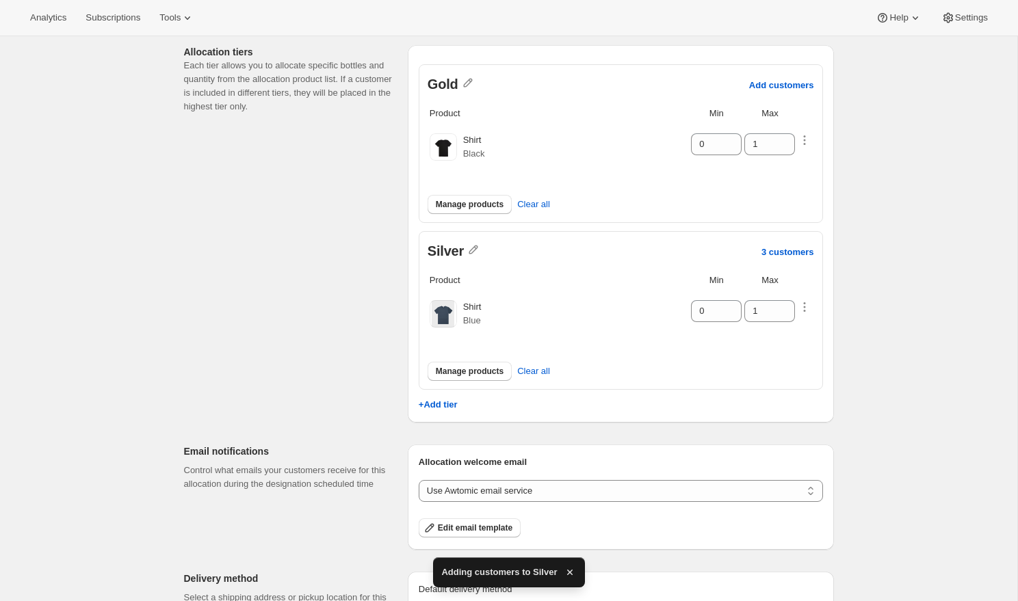
scroll to position [138, 0]
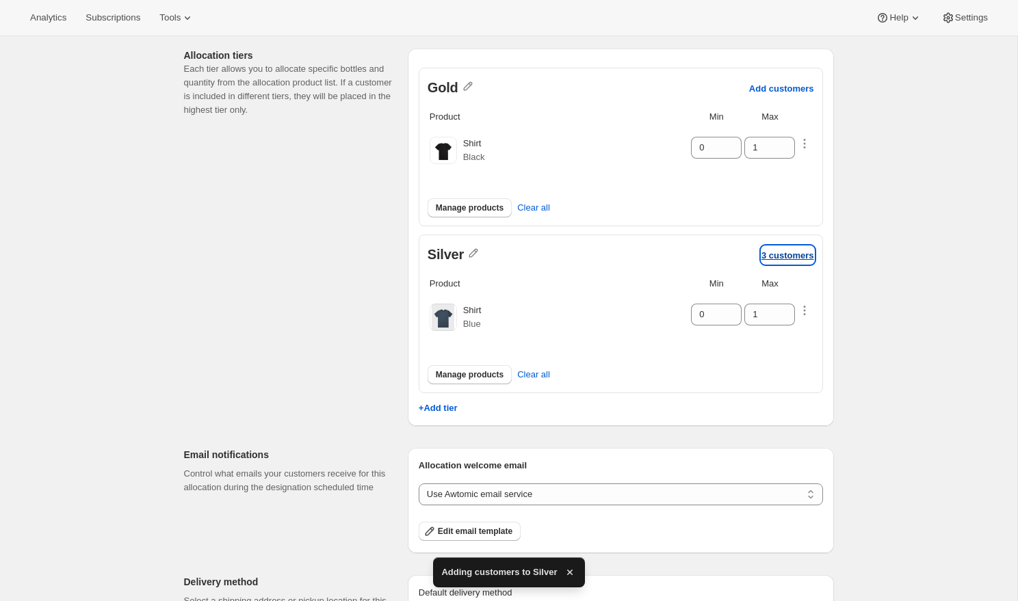
click at [772, 253] on p "3 customers" at bounding box center [787, 255] width 53 height 10
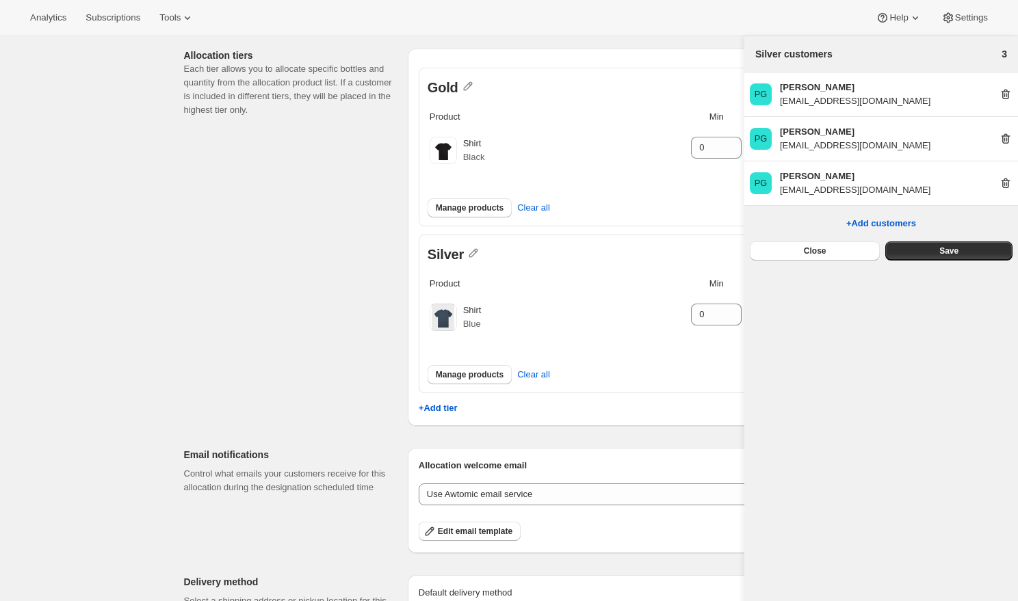
click at [1005, 140] on icon at bounding box center [1006, 139] width 14 height 14
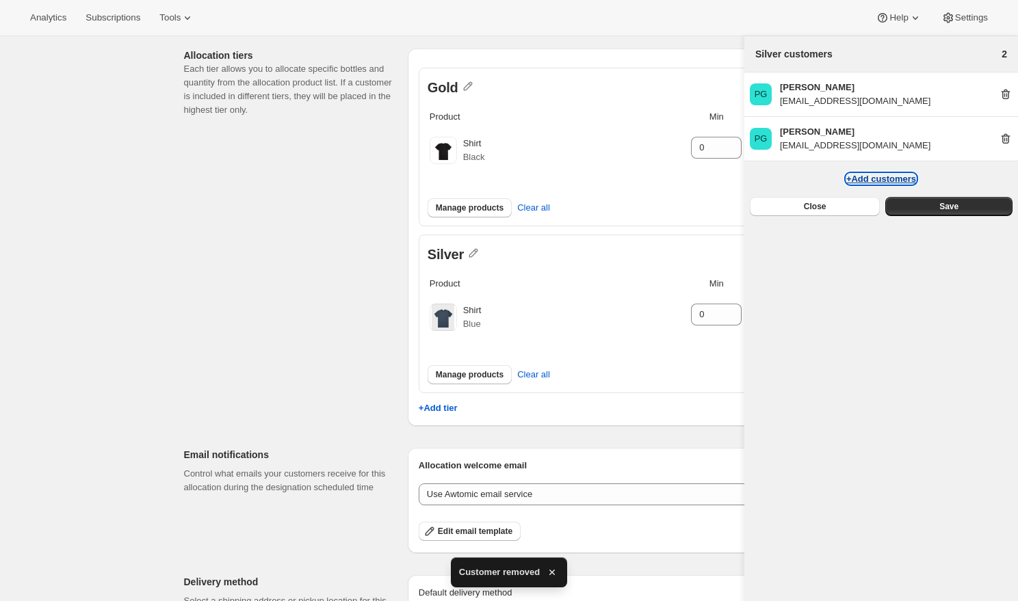
click at [868, 180] on button "+Add customers" at bounding box center [881, 179] width 70 height 10
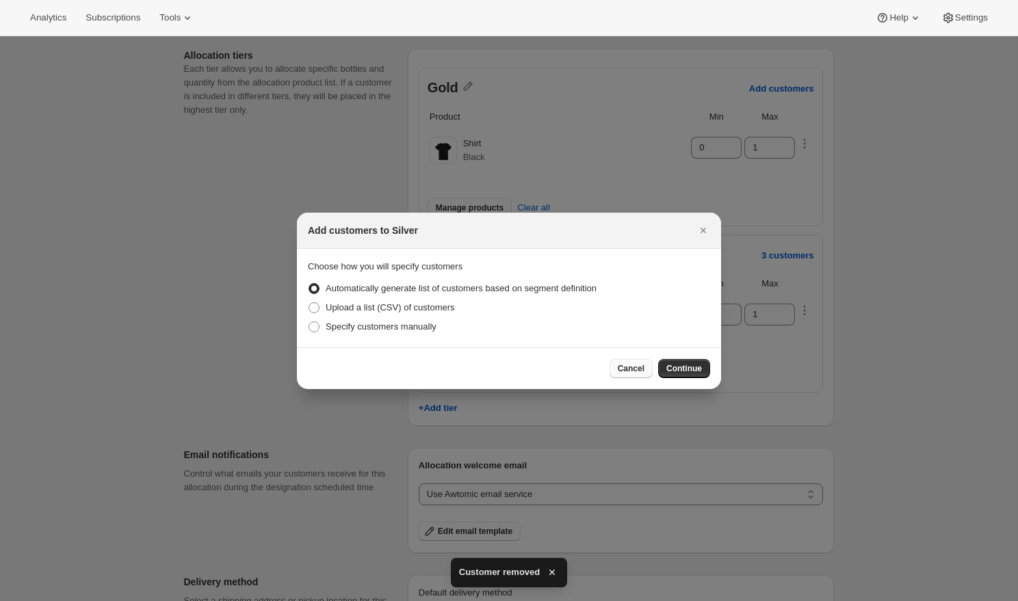
click at [639, 366] on span "Cancel" at bounding box center [631, 368] width 27 height 11
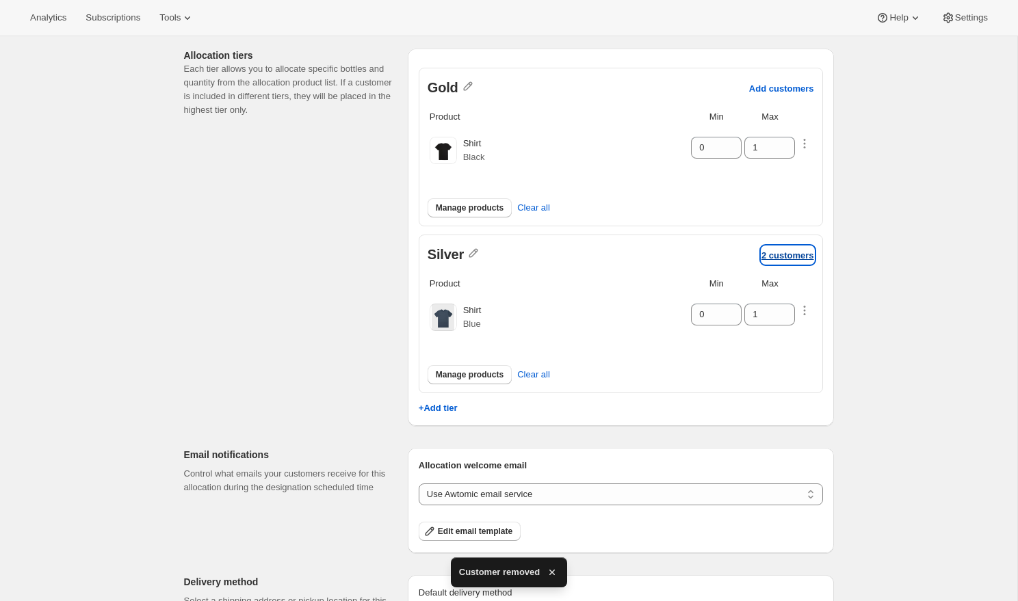
click at [778, 252] on p "2 customers" at bounding box center [787, 255] width 53 height 10
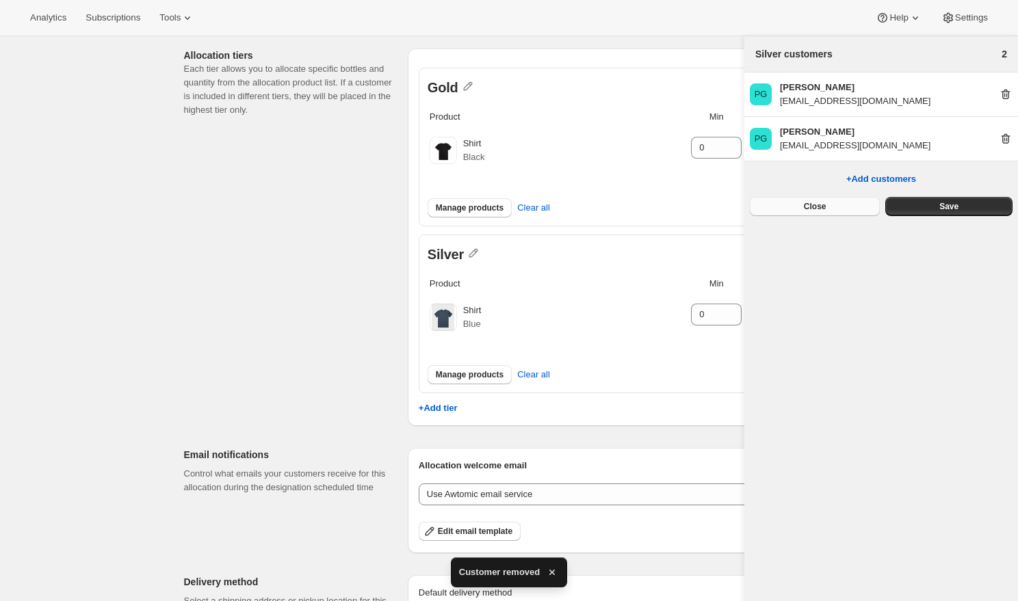
click at [806, 204] on span "Close" at bounding box center [815, 206] width 23 height 11
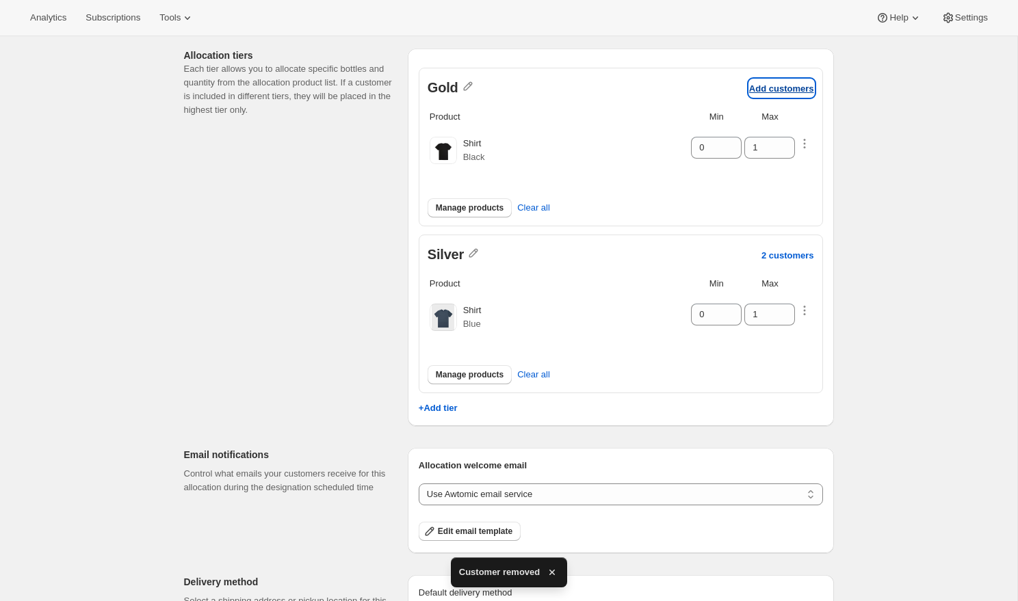
click at [763, 83] on p "Add customers" at bounding box center [781, 88] width 65 height 10
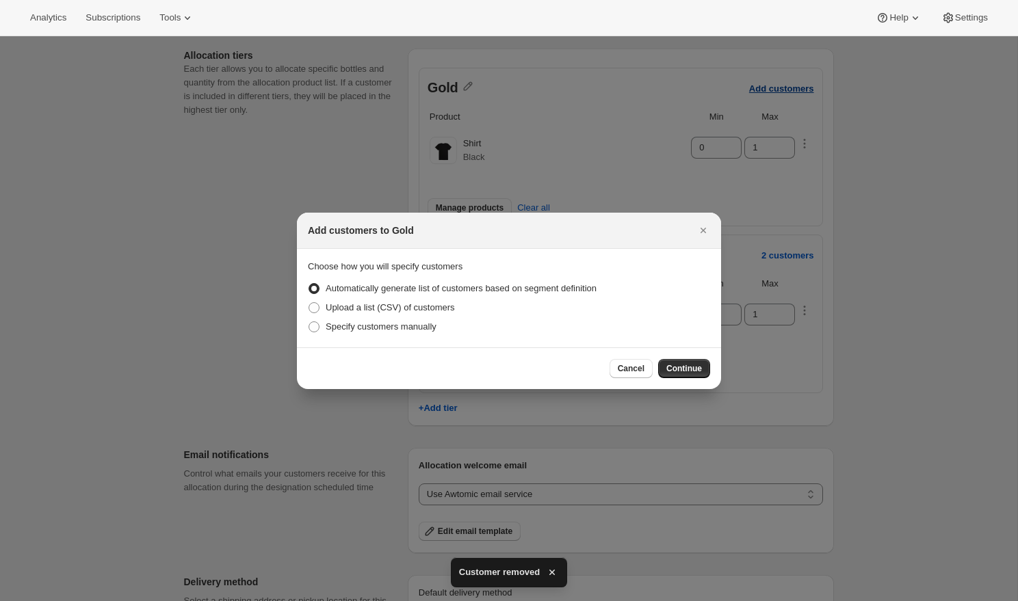
scroll to position [0, 0]
click at [443, 310] on span "Upload a list (CSV) of customers" at bounding box center [390, 307] width 129 height 10
click at [309, 303] on input "Upload a list (CSV) of customers" at bounding box center [308, 302] width 1 height 1
click at [684, 364] on span "Continue" at bounding box center [684, 368] width 36 height 11
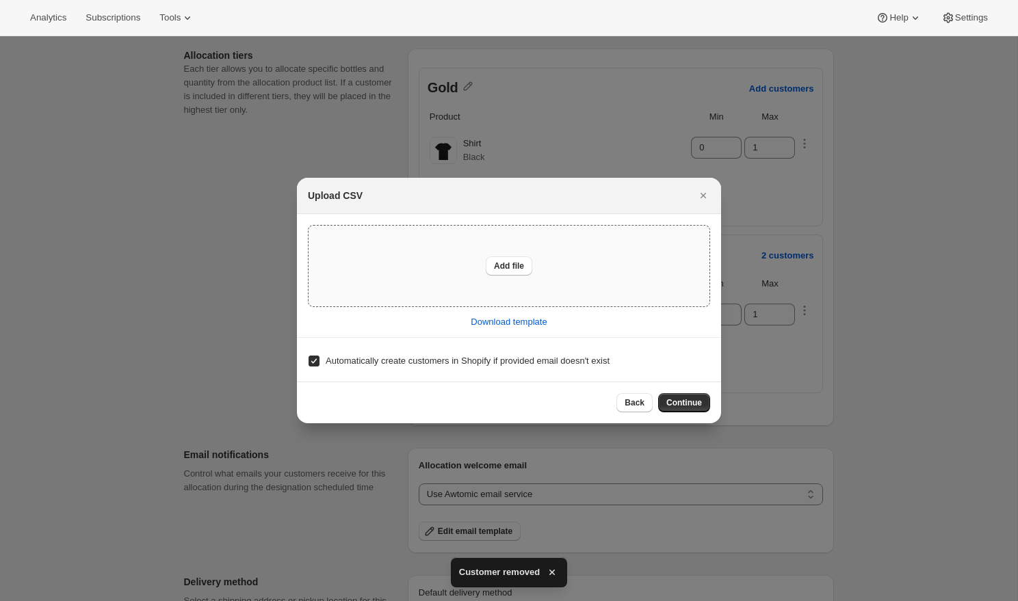
click at [538, 278] on div "Add file" at bounding box center [508, 266] width 401 height 81
click at [682, 399] on span "Continue" at bounding box center [684, 402] width 36 height 11
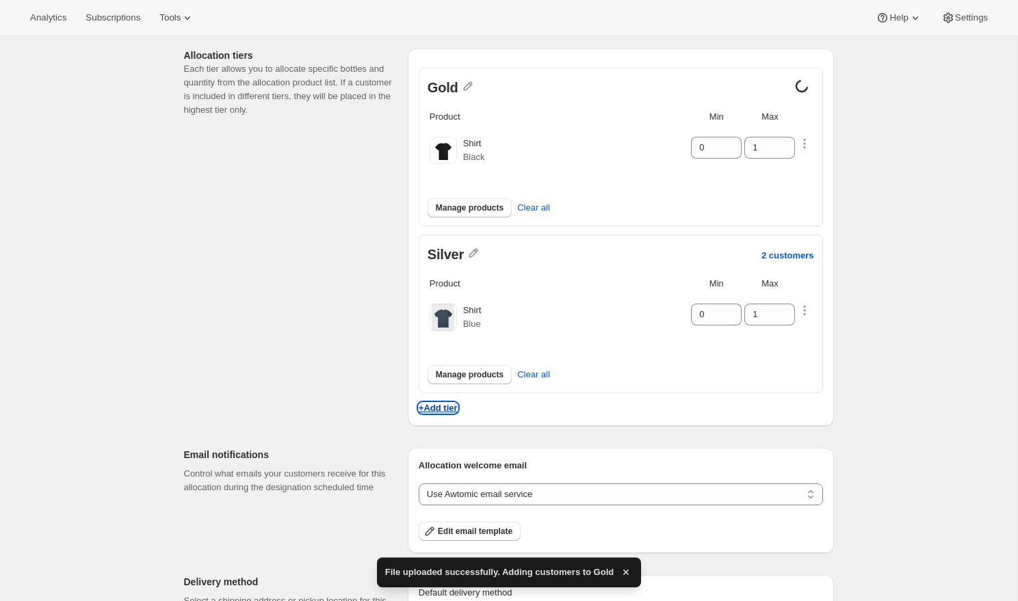
click at [425, 407] on p "+Add tier" at bounding box center [438, 408] width 39 height 10
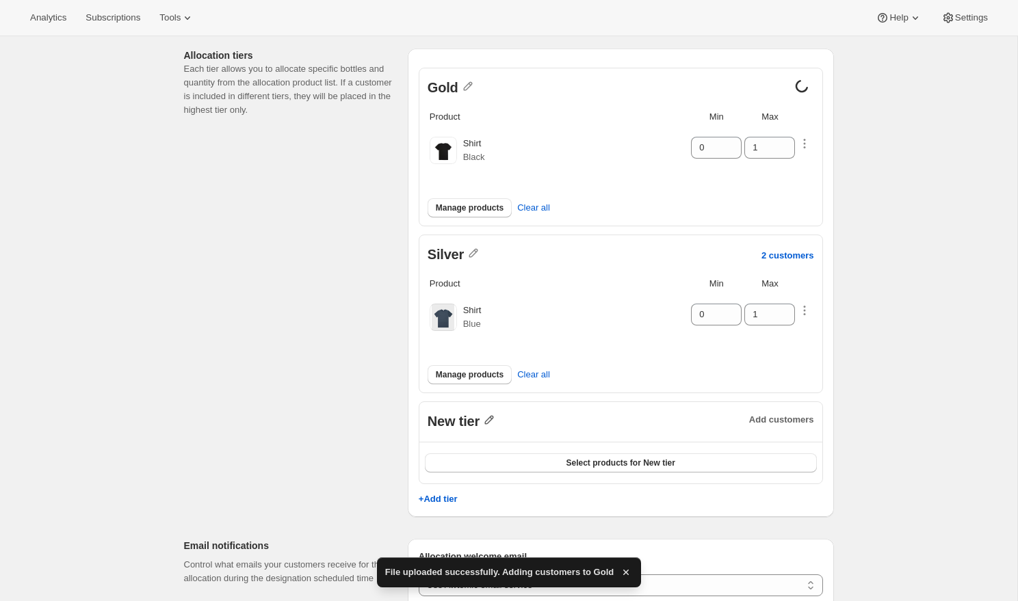
click at [490, 416] on icon "button" at bounding box center [489, 420] width 9 height 9
click at [492, 449] on input "New tier" at bounding box center [495, 447] width 131 height 22
type input "Bronze"
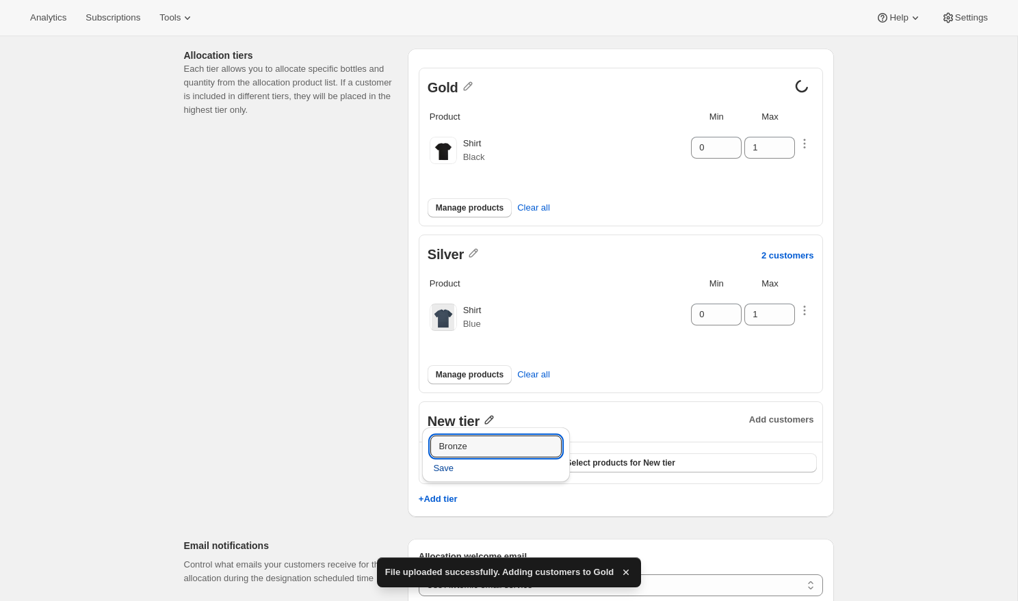
click at [447, 468] on span "Save" at bounding box center [443, 469] width 21 height 14
click at [590, 471] on div "Select products for Bronze" at bounding box center [620, 463] width 403 height 42
click at [591, 458] on span "Select products for Bronze" at bounding box center [620, 463] width 105 height 11
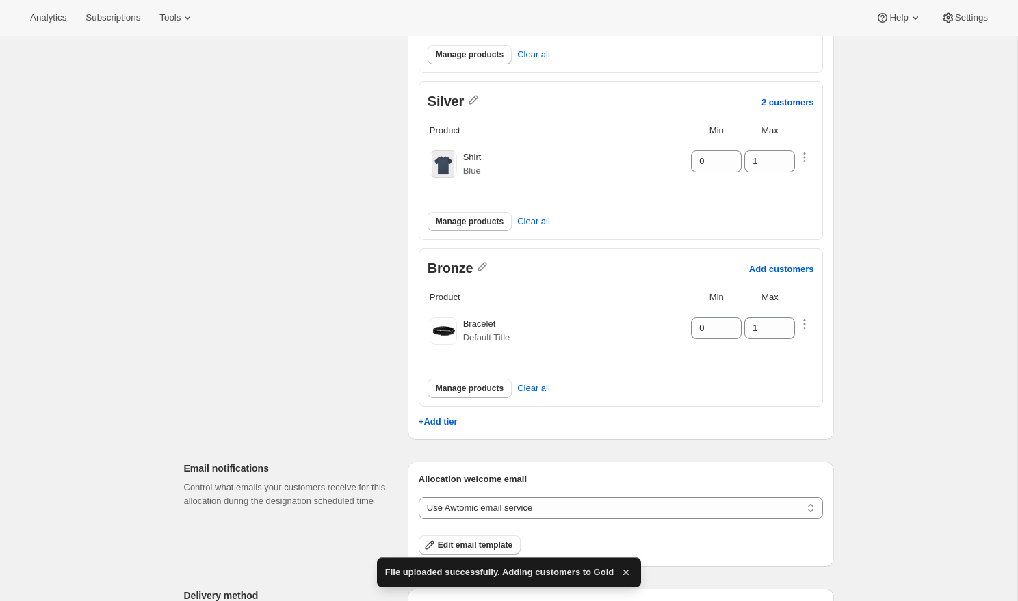
scroll to position [386, 0]
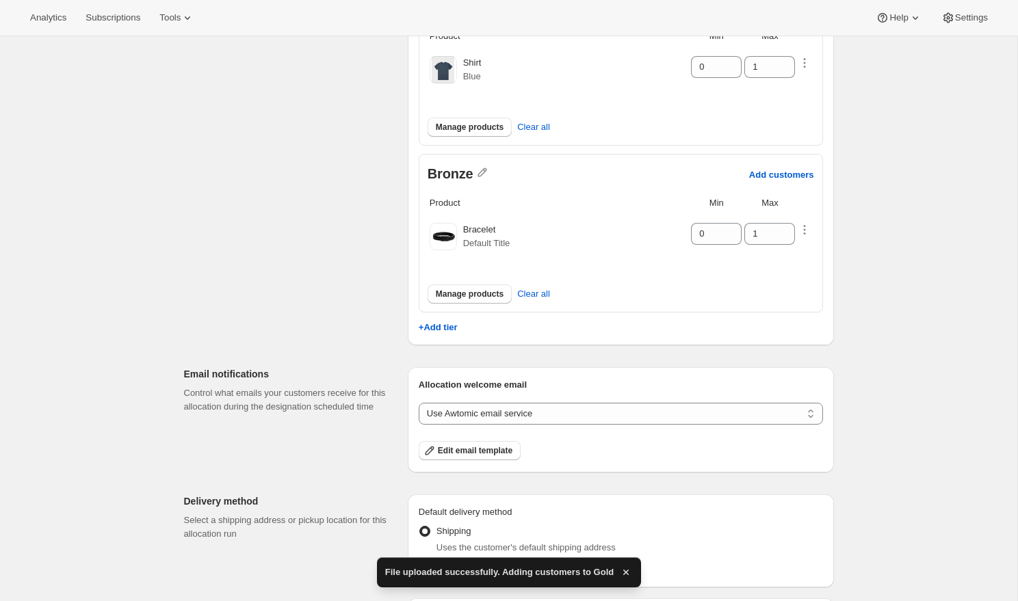
click at [745, 174] on div "Bronze Add customers" at bounding box center [621, 175] width 386 height 18
click at [752, 172] on p "Add customers" at bounding box center [781, 175] width 65 height 10
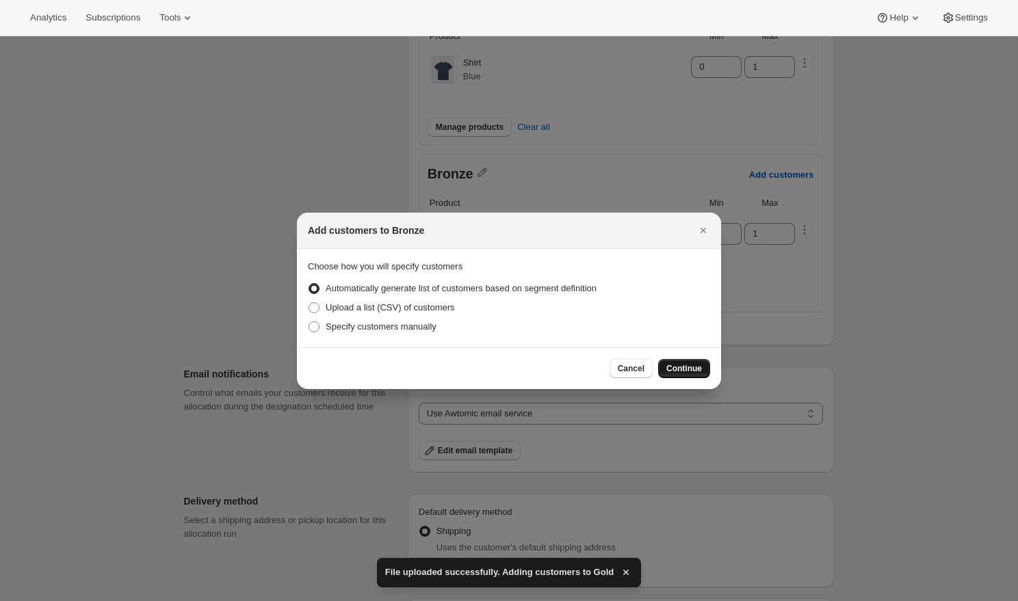
click at [690, 363] on span "Continue" at bounding box center [684, 368] width 36 height 11
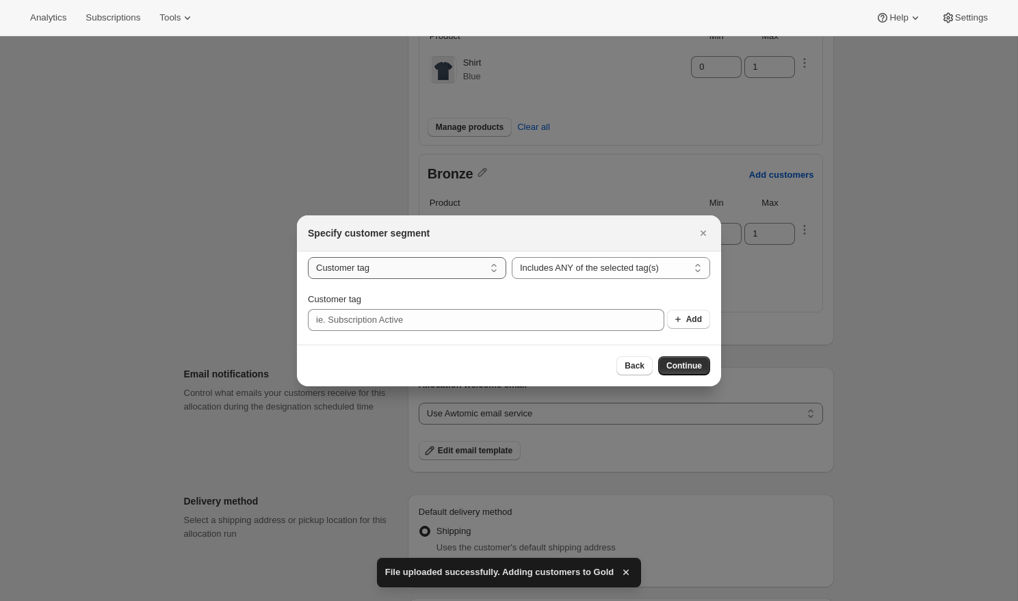
click at [374, 272] on select "Customer tag Subscription" at bounding box center [407, 268] width 198 height 22
select select "subscribesTo"
click at [308, 269] on select "Customer tag Subscription" at bounding box center [407, 268] width 198 height 22
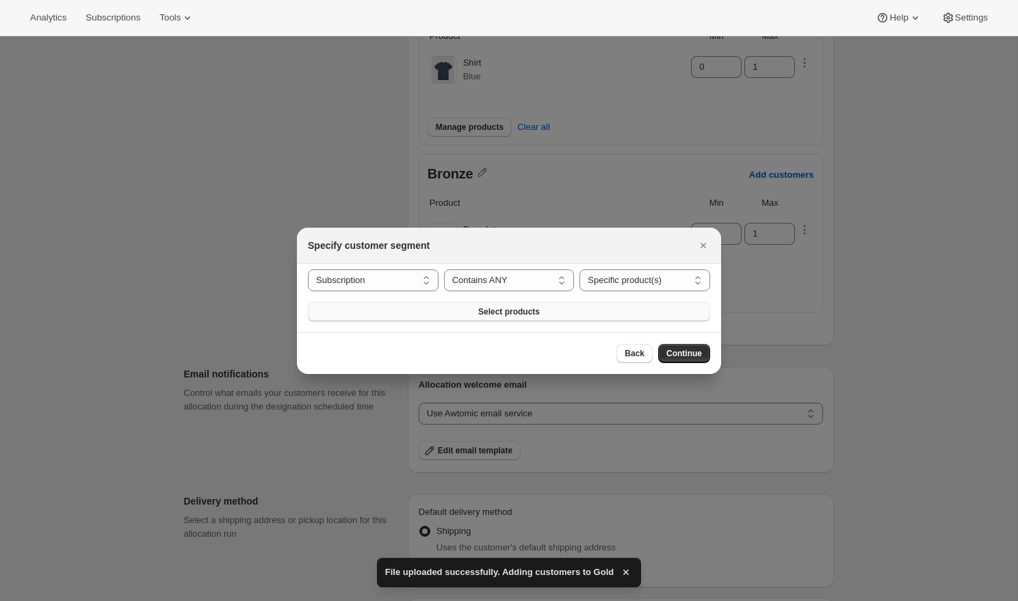
click at [491, 310] on span "Select products" at bounding box center [509, 311] width 62 height 11
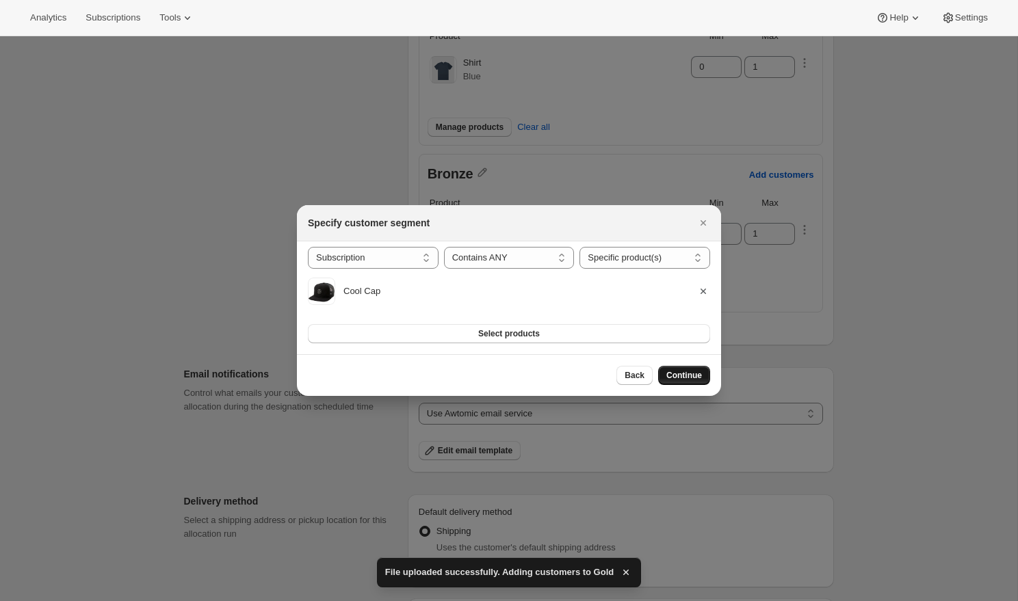
click at [683, 374] on span "Continue" at bounding box center [684, 375] width 36 height 11
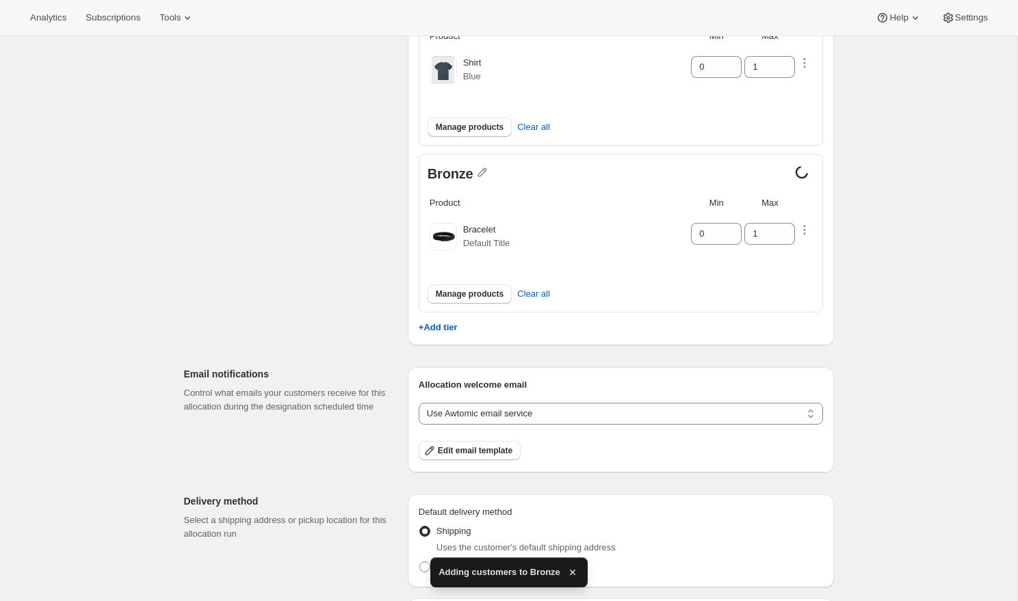
scroll to position [583, 0]
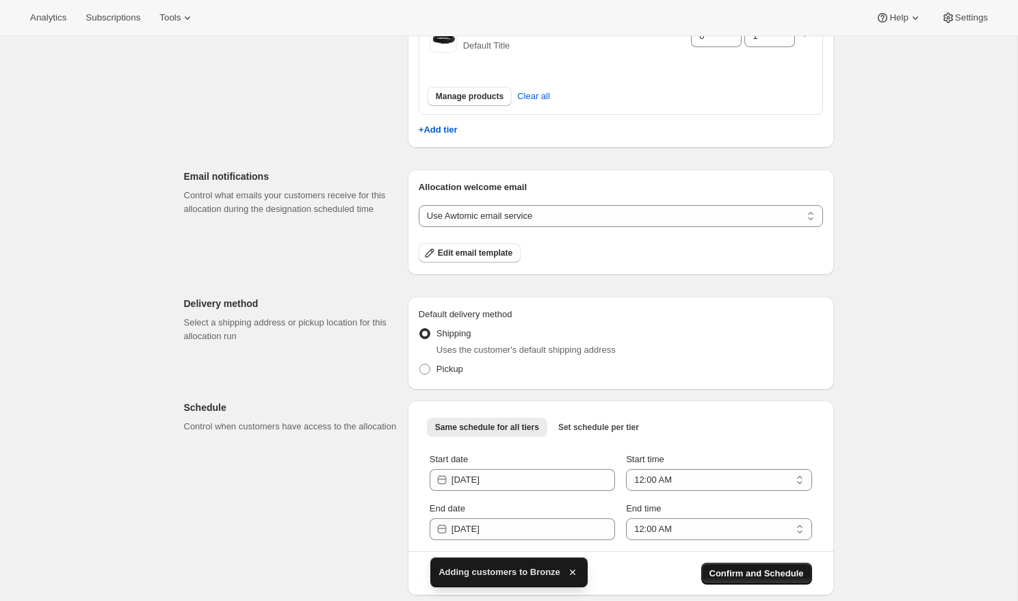
click at [725, 570] on span "Confirm and Schedule" at bounding box center [756, 574] width 94 height 14
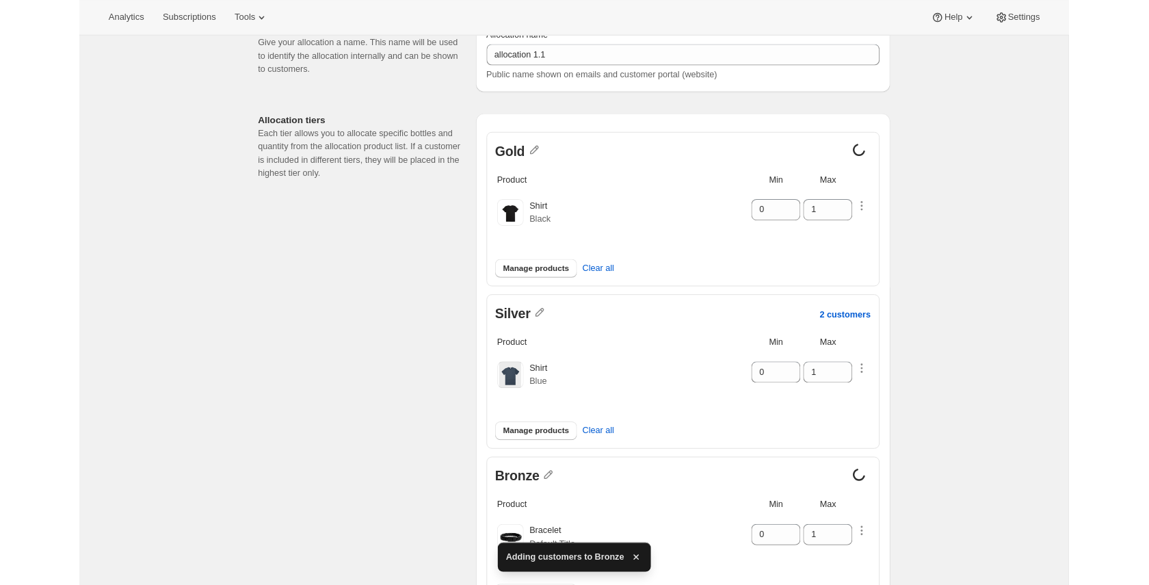
scroll to position [0, 0]
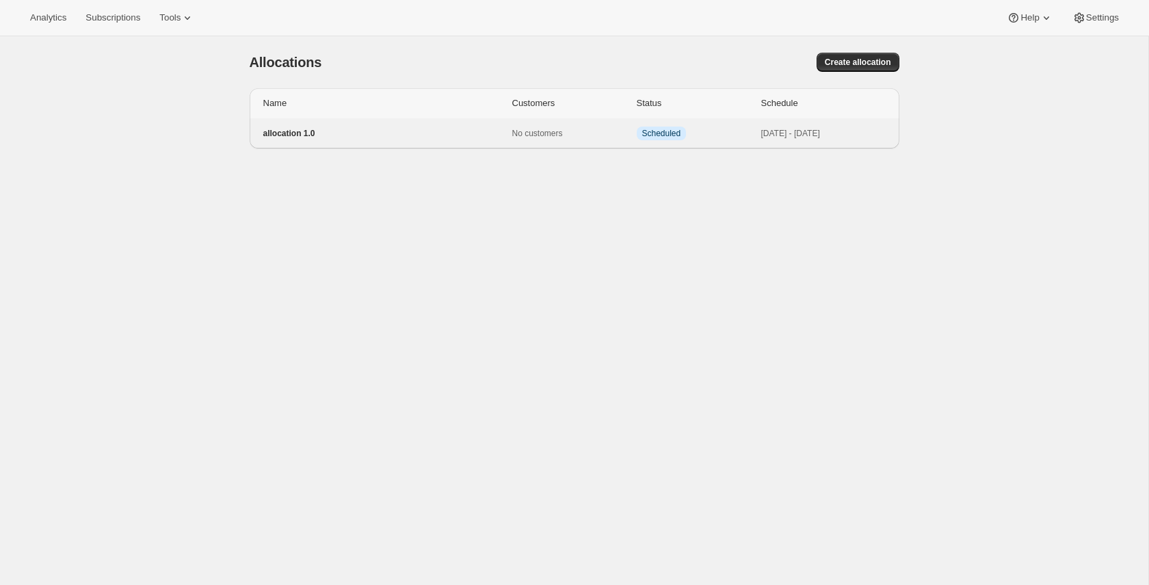
click at [449, 135] on p "allocation 1.0" at bounding box center [387, 133] width 249 height 11
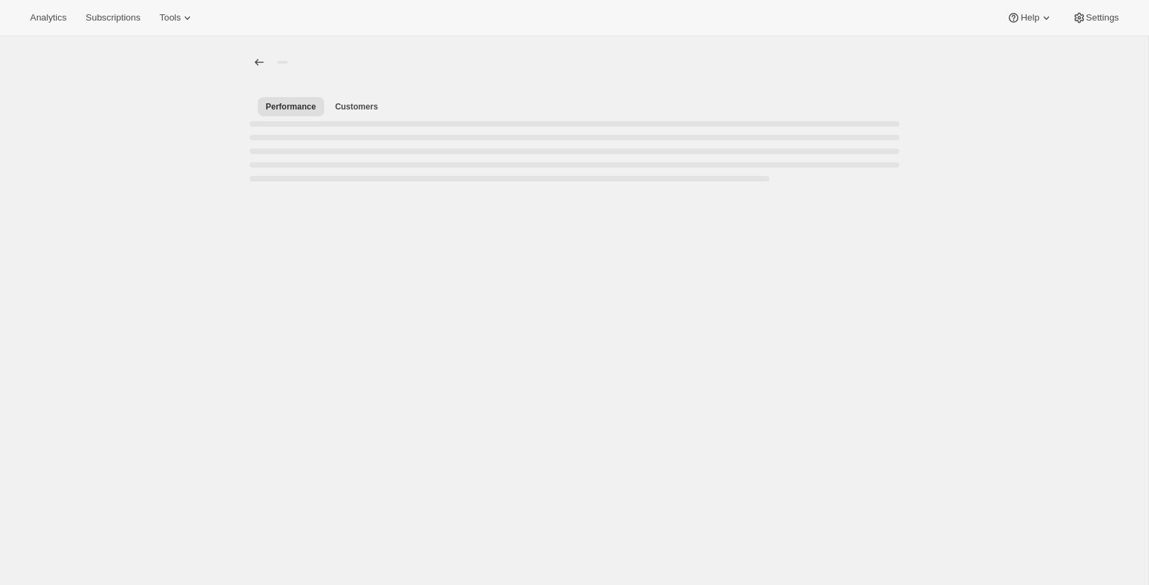
click at [180, 134] on div "[object Object]. This page is ready Performance Customers More views Performanc…" at bounding box center [574, 328] width 1148 height 585
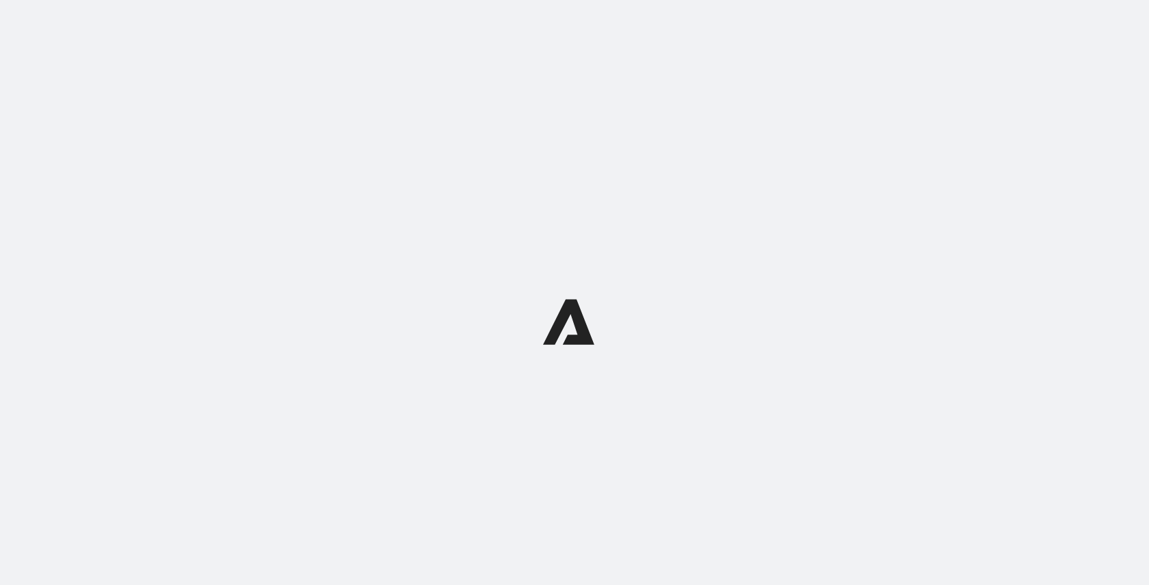
select select "12:00"
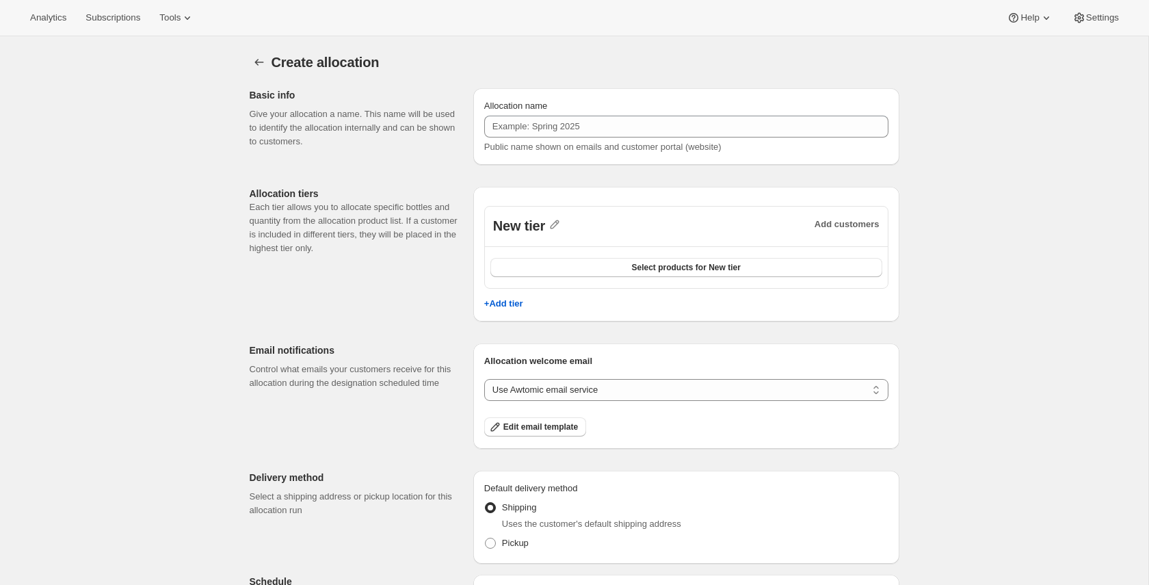
scroll to position [194, 0]
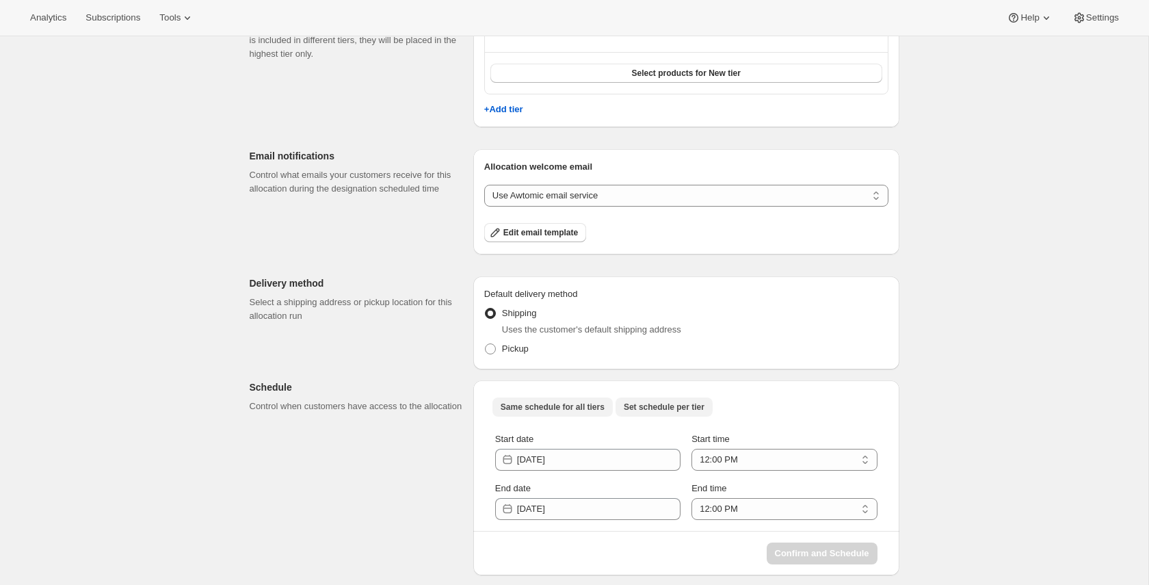
click at [674, 402] on span "Set schedule per tier" at bounding box center [664, 407] width 81 height 11
select select "12:00"
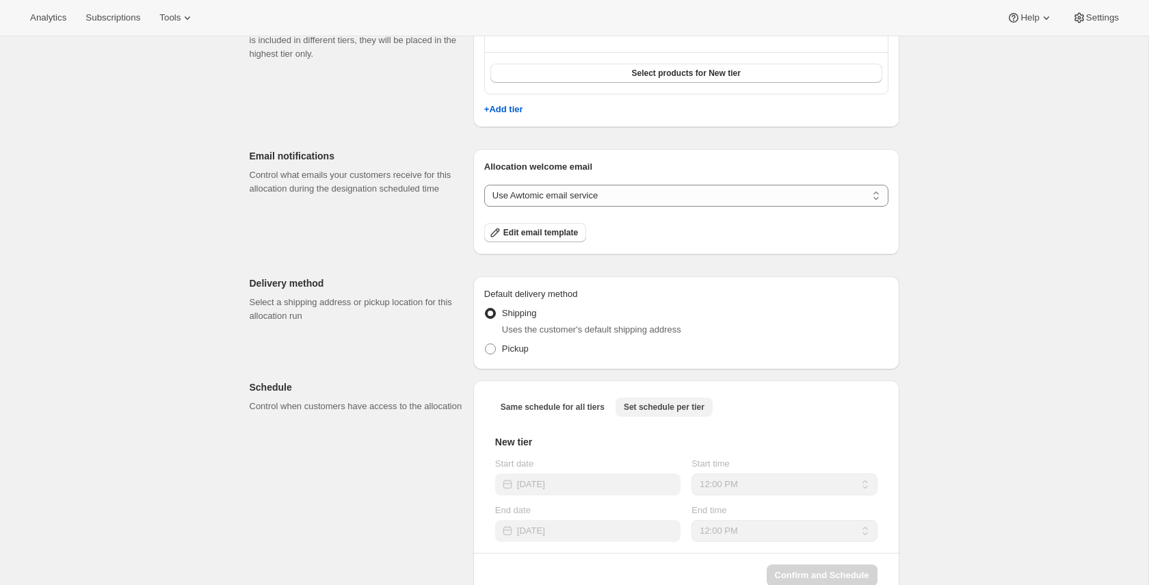
scroll to position [216, 0]
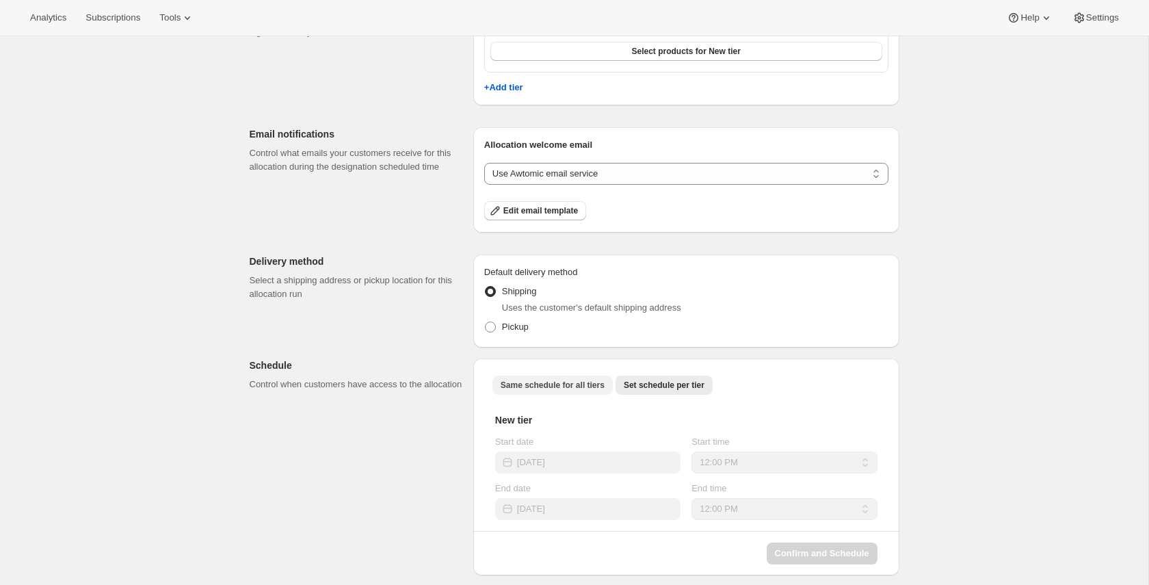
click at [563, 380] on span "Same schedule for all tiers" at bounding box center [553, 385] width 104 height 11
select select "12:00"
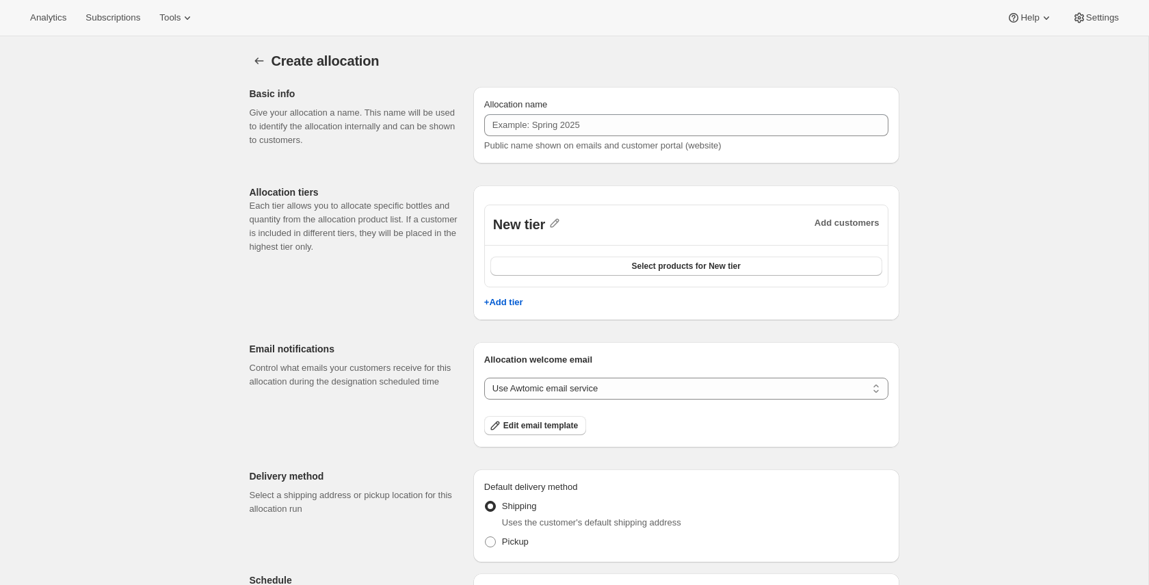
scroll to position [0, 0]
